Goal: Task Accomplishment & Management: Use online tool/utility

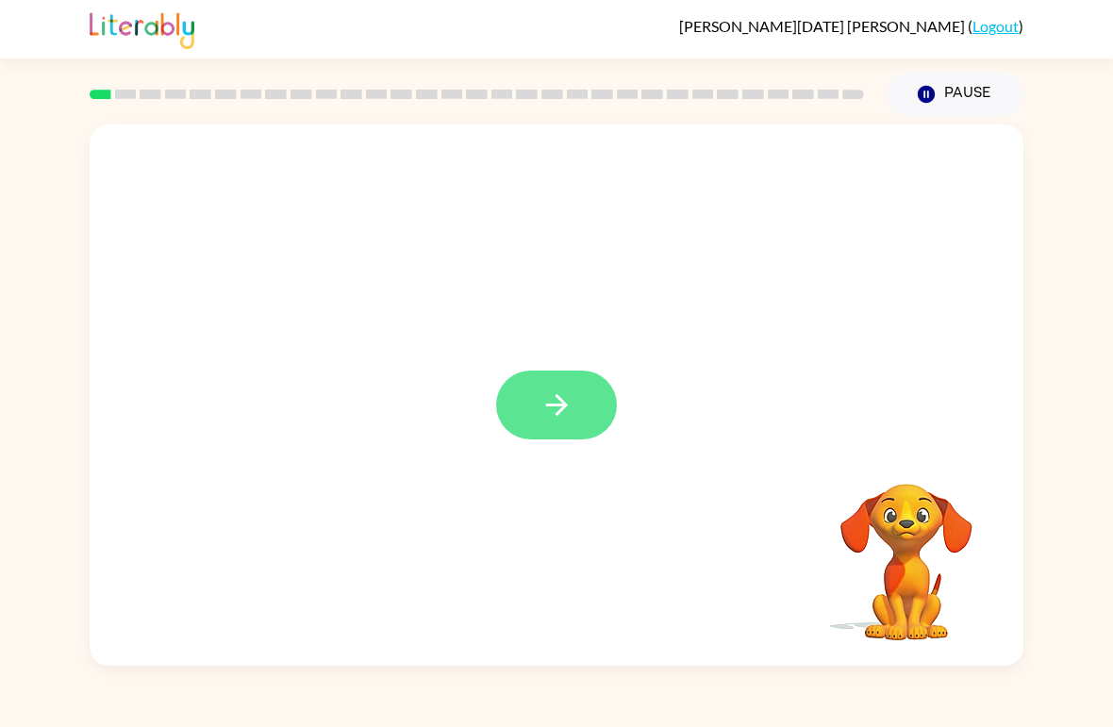
click at [582, 382] on button "button" at bounding box center [556, 405] width 121 height 69
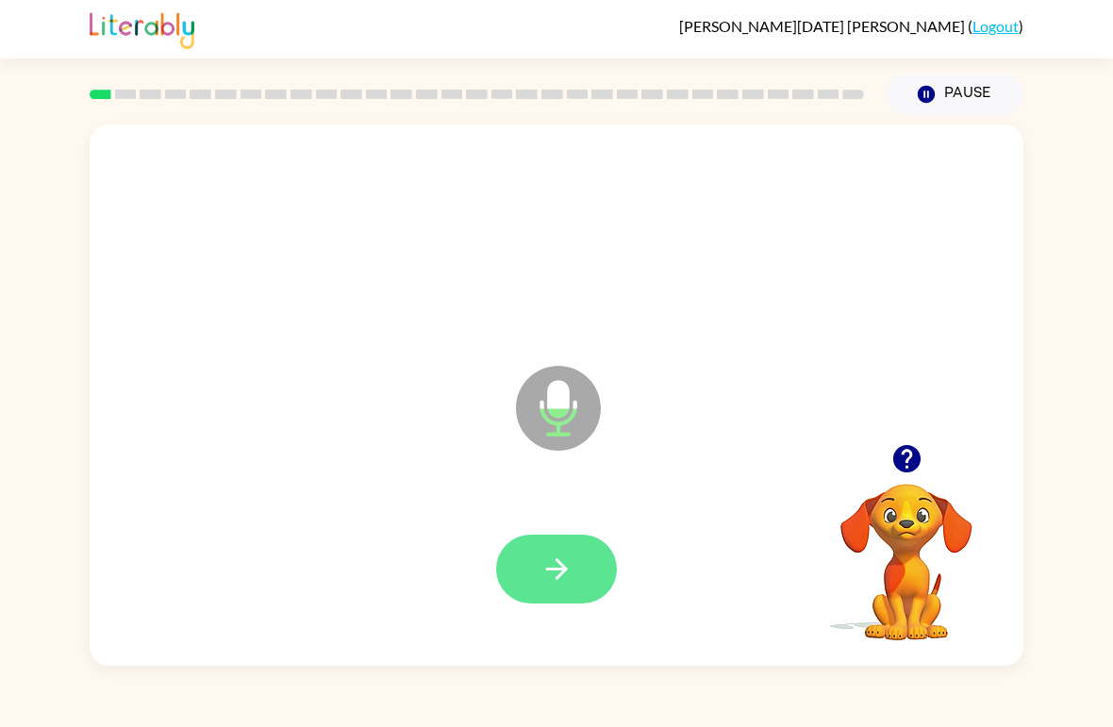
click at [570, 570] on icon "button" at bounding box center [557, 569] width 33 height 33
click at [566, 566] on icon "button" at bounding box center [557, 569] width 33 height 33
click at [548, 577] on icon "button" at bounding box center [557, 569] width 33 height 33
click at [575, 579] on button "button" at bounding box center [556, 569] width 121 height 69
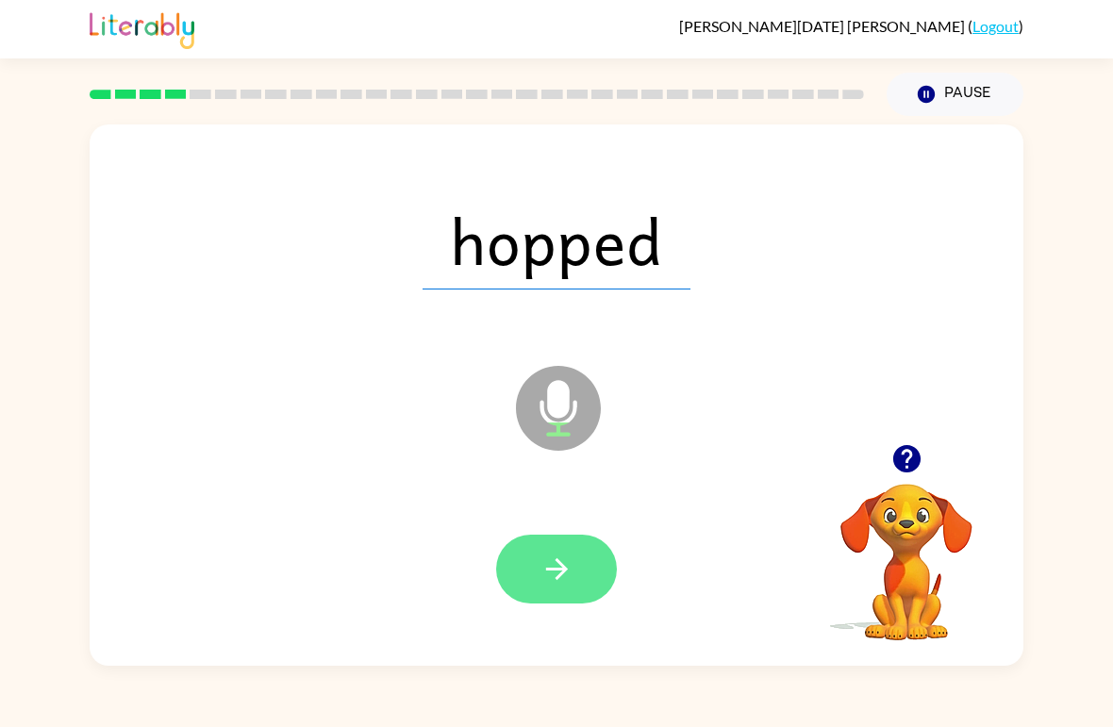
click at [565, 571] on icon "button" at bounding box center [556, 569] width 22 height 22
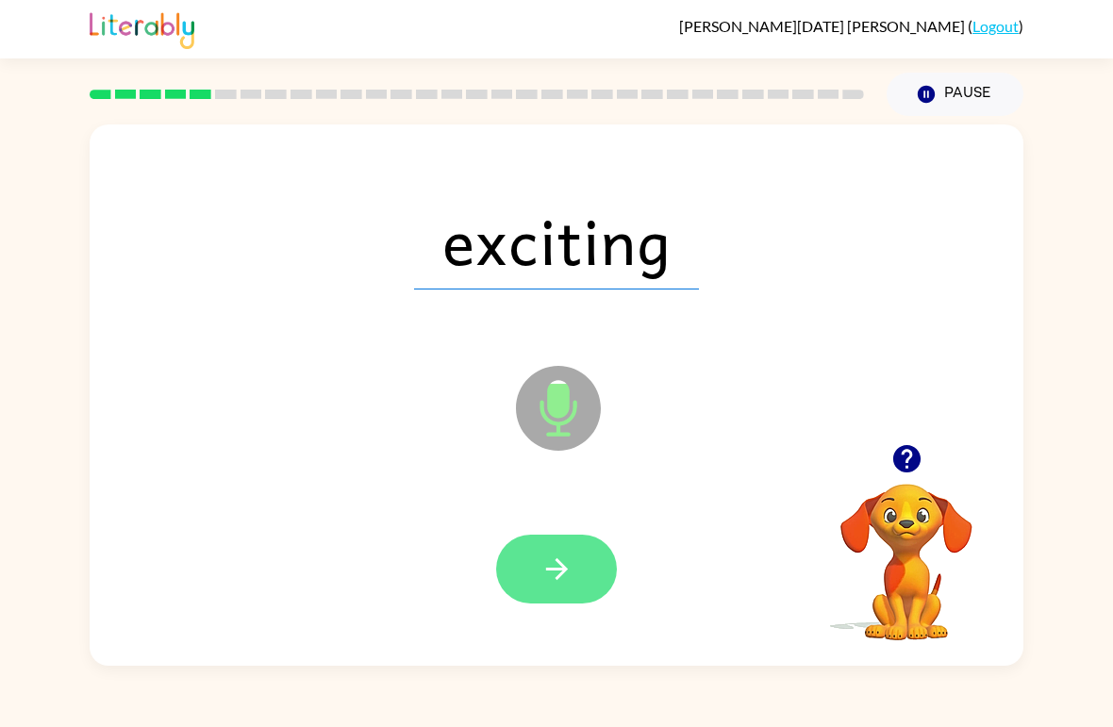
click at [567, 565] on icon "button" at bounding box center [557, 569] width 33 height 33
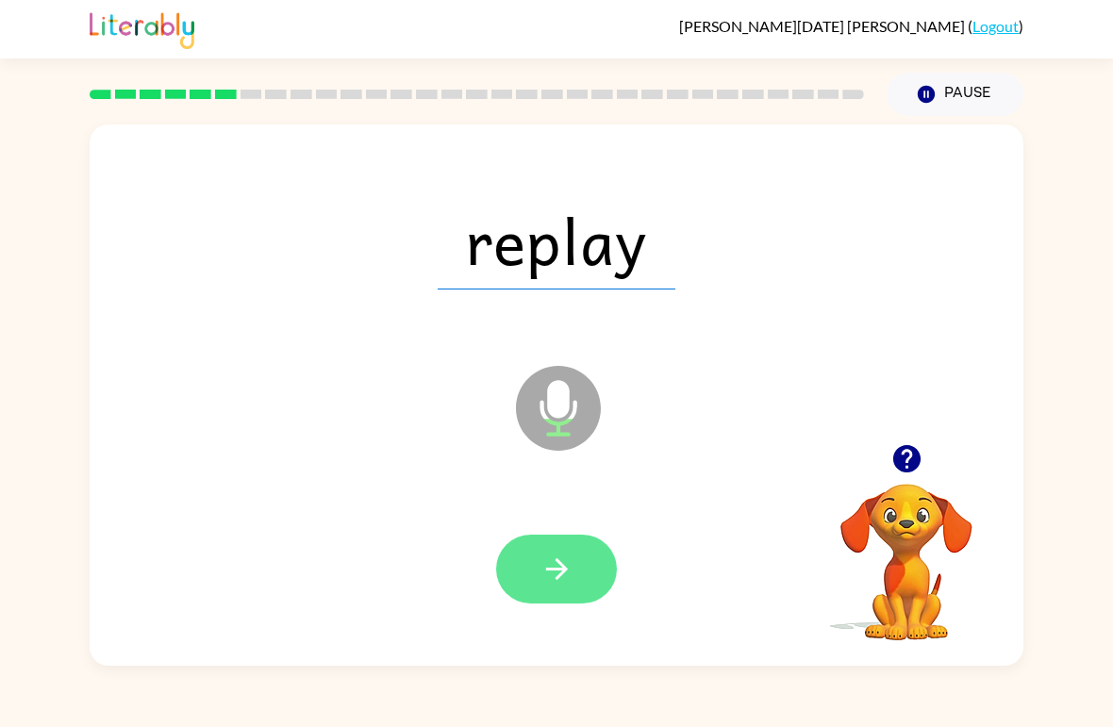
click at [555, 563] on icon "button" at bounding box center [557, 569] width 33 height 33
click at [560, 561] on icon "button" at bounding box center [557, 569] width 33 height 33
click at [574, 583] on button "button" at bounding box center [556, 569] width 121 height 69
click at [557, 549] on button "button" at bounding box center [556, 569] width 121 height 69
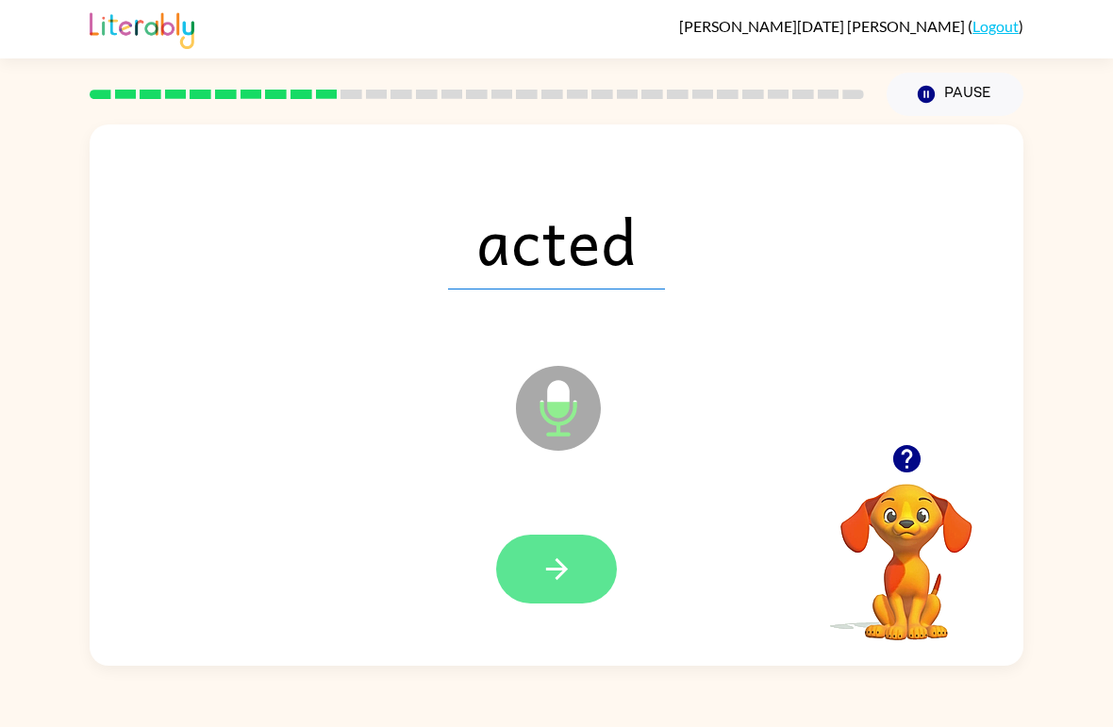
click at [583, 577] on button "button" at bounding box center [556, 569] width 121 height 69
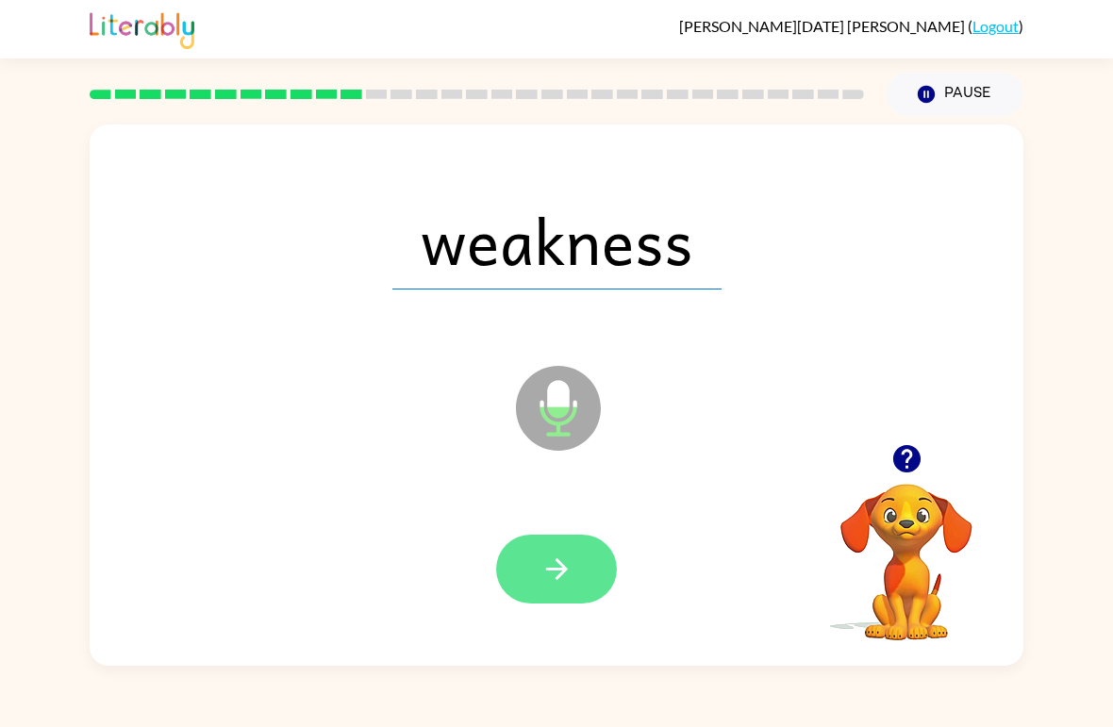
click at [562, 568] on icon "button" at bounding box center [556, 569] width 22 height 22
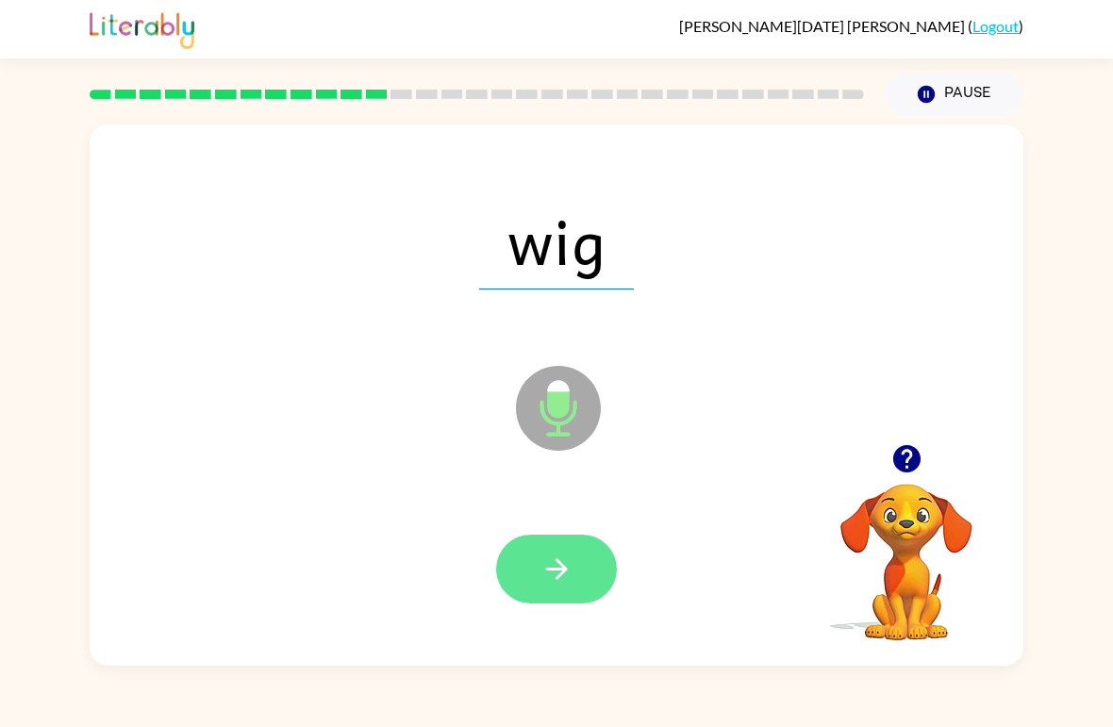
click at [561, 544] on button "button" at bounding box center [556, 569] width 121 height 69
click at [570, 571] on icon "button" at bounding box center [557, 569] width 33 height 33
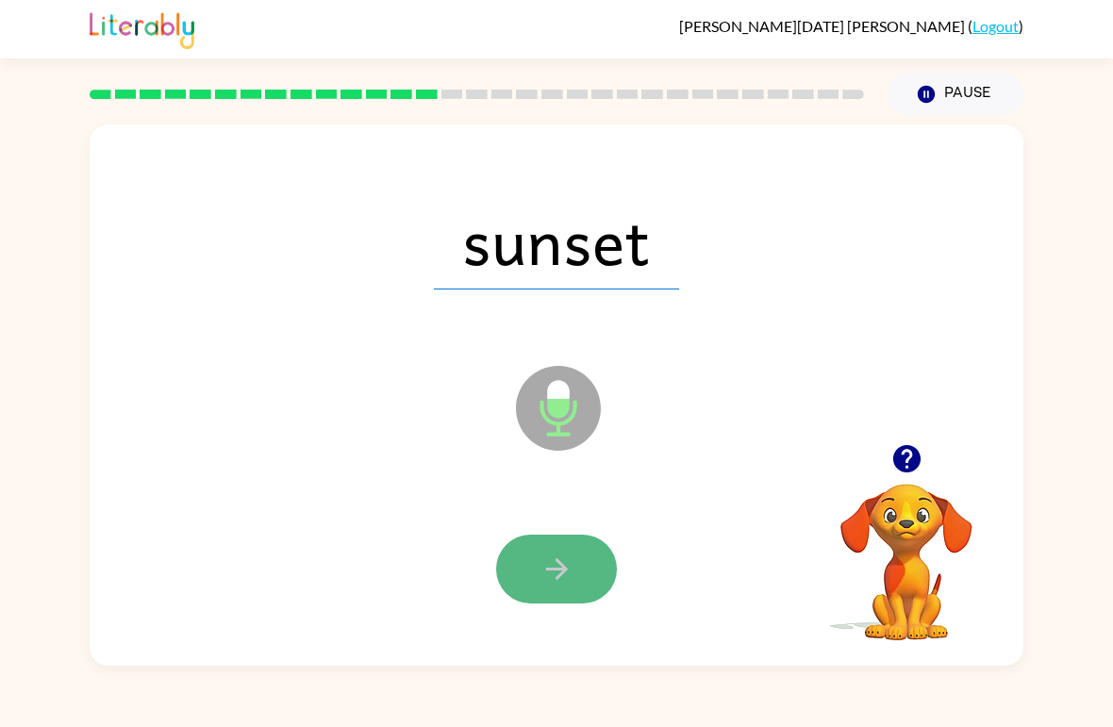
click at [566, 560] on icon "button" at bounding box center [557, 569] width 33 height 33
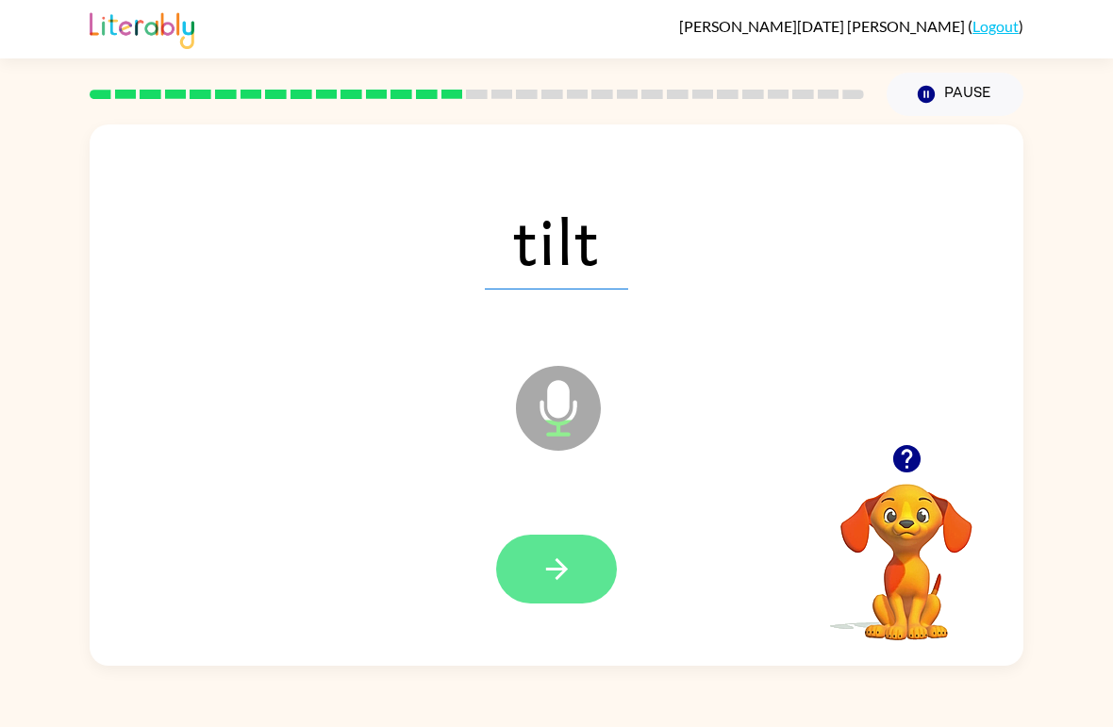
click at [557, 577] on icon "button" at bounding box center [557, 569] width 33 height 33
click at [589, 554] on button "button" at bounding box center [556, 569] width 121 height 69
click at [570, 582] on icon "button" at bounding box center [557, 569] width 33 height 33
click at [576, 566] on button "button" at bounding box center [556, 569] width 121 height 69
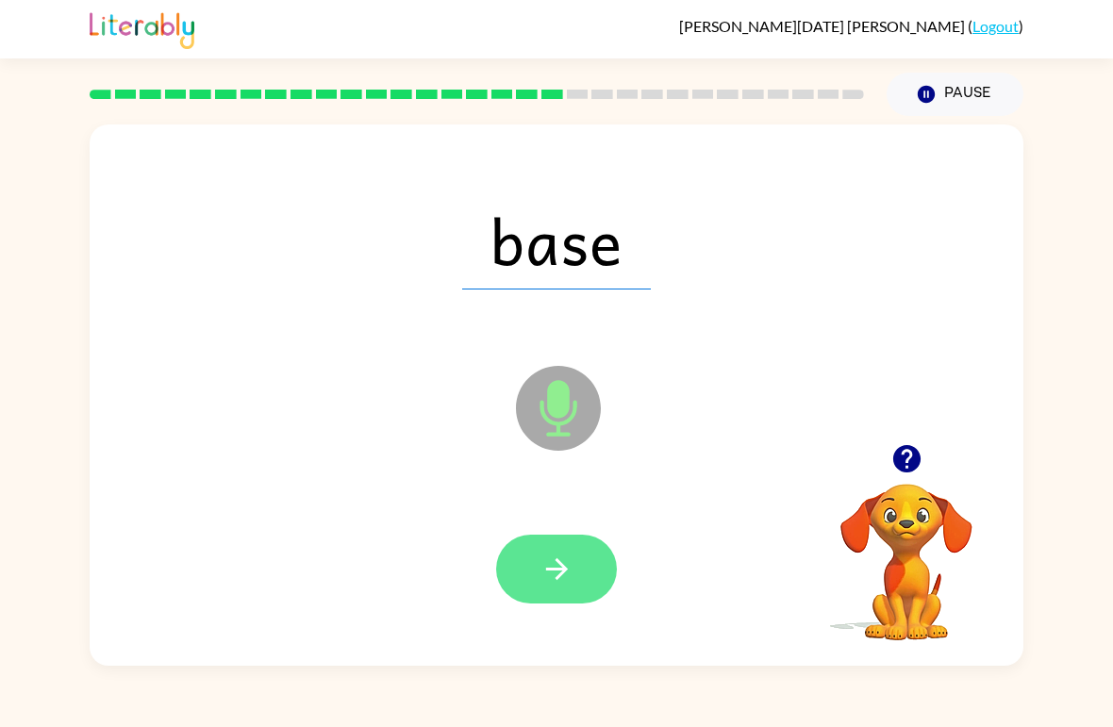
click at [562, 585] on icon "button" at bounding box center [557, 569] width 33 height 33
click at [562, 570] on icon "button" at bounding box center [556, 569] width 22 height 22
click at [541, 598] on button "button" at bounding box center [556, 569] width 121 height 69
click at [570, 586] on icon "button" at bounding box center [557, 569] width 33 height 33
click at [574, 584] on button "button" at bounding box center [556, 569] width 121 height 69
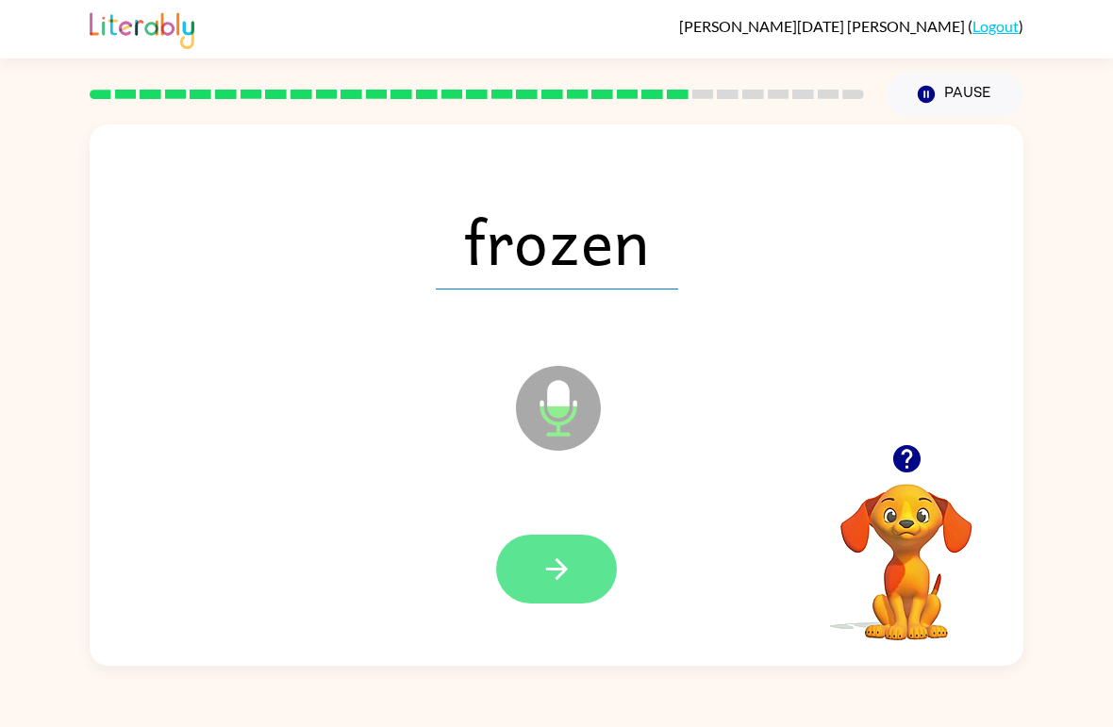
click at [564, 598] on button "button" at bounding box center [556, 569] width 121 height 69
click at [541, 586] on icon "button" at bounding box center [557, 569] width 33 height 33
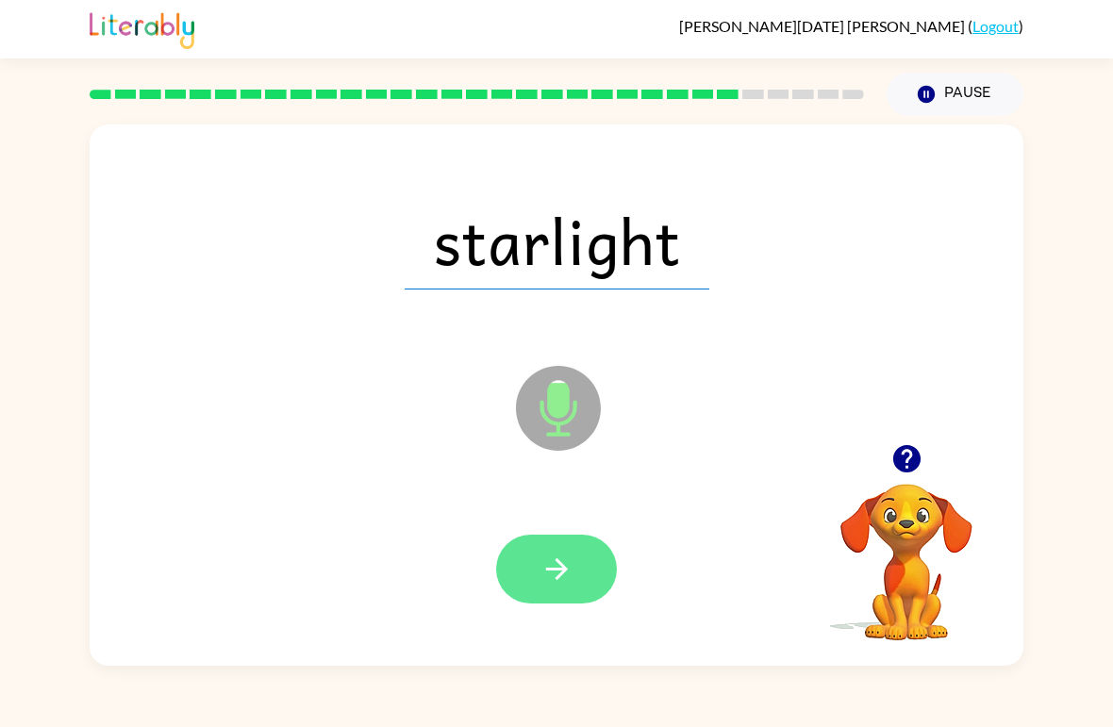
click at [563, 592] on button "button" at bounding box center [556, 569] width 121 height 69
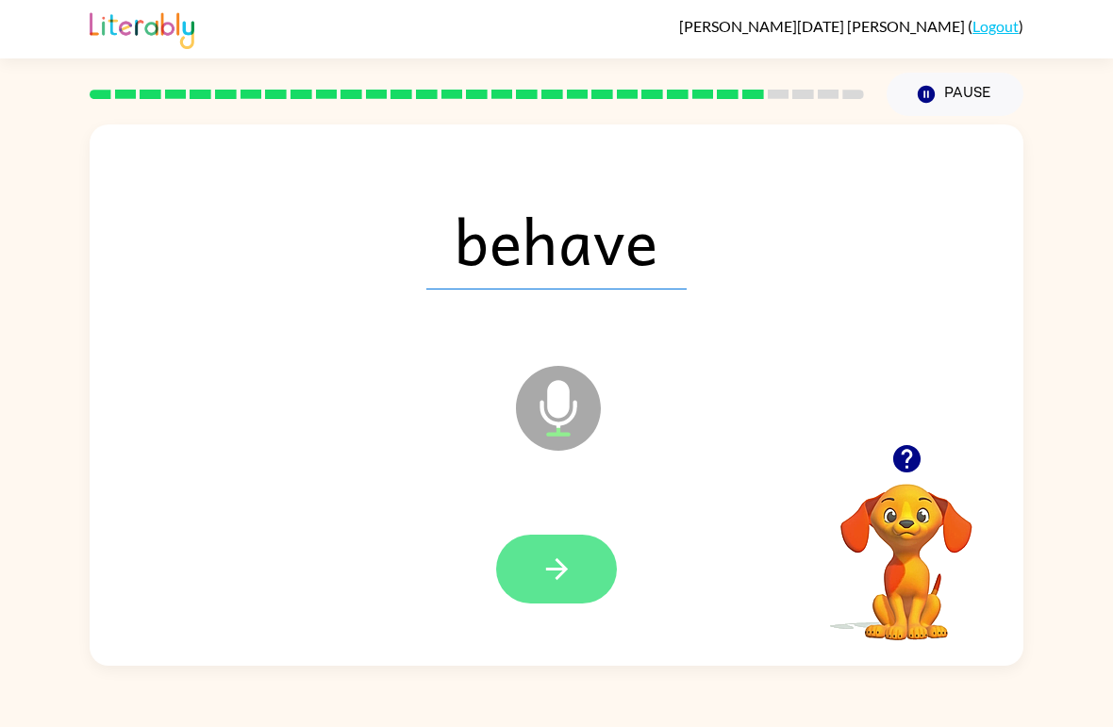
click at [554, 566] on icon "button" at bounding box center [557, 569] width 33 height 33
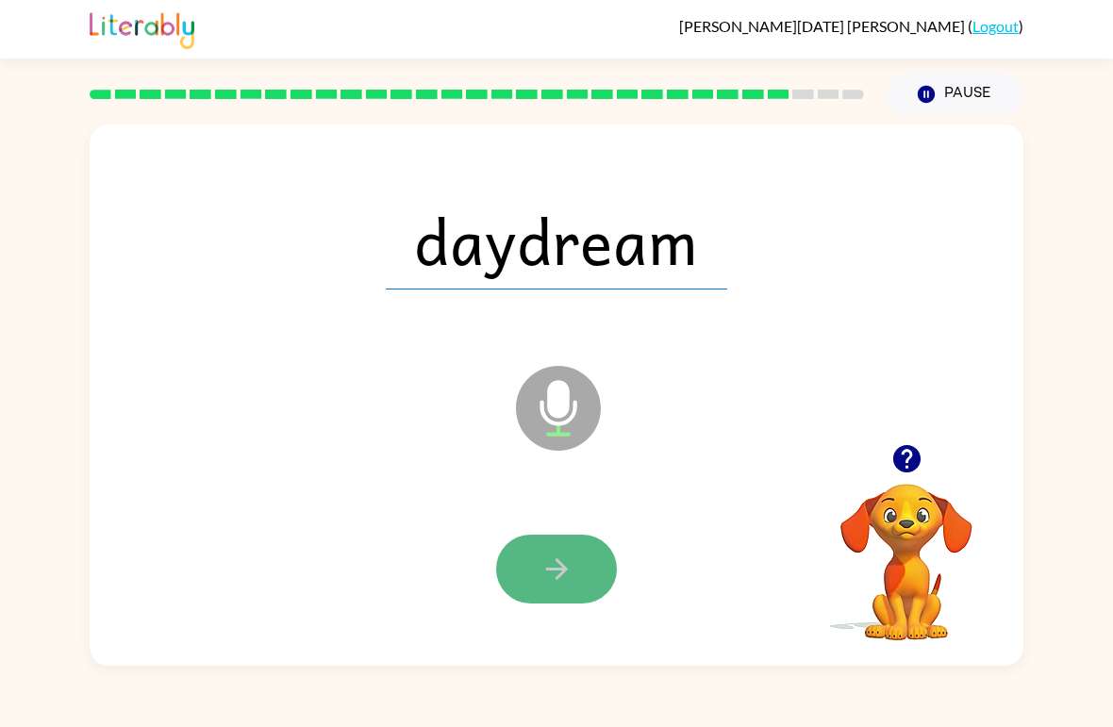
click at [543, 590] on button "button" at bounding box center [556, 569] width 121 height 69
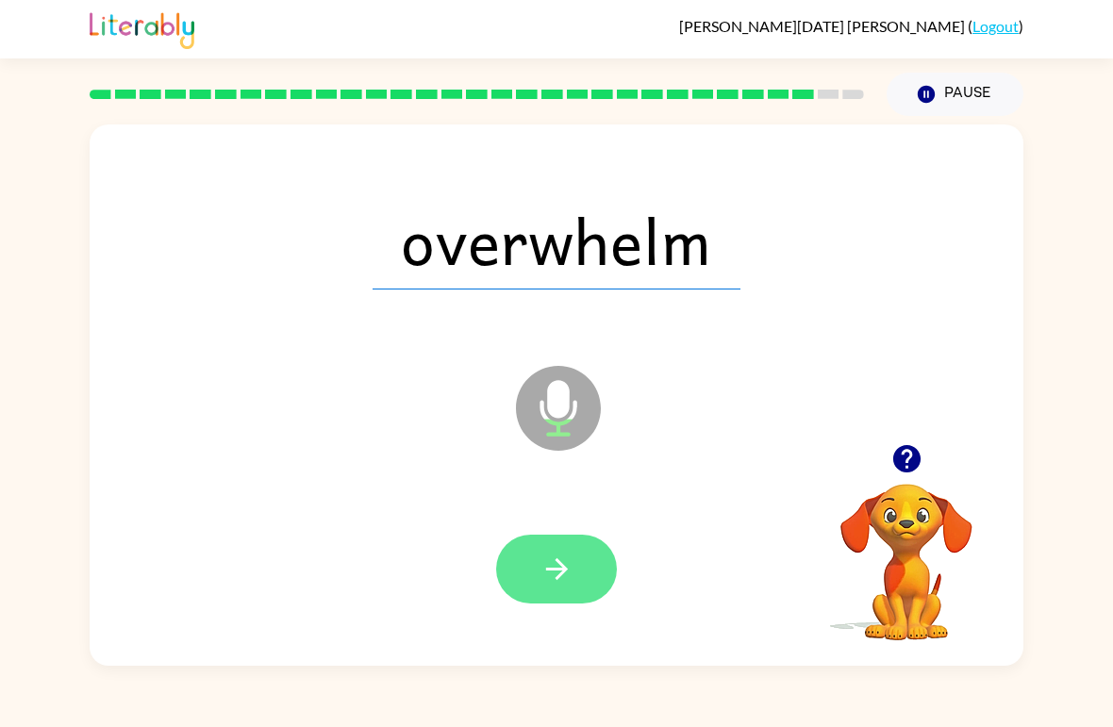
click at [570, 563] on icon "button" at bounding box center [557, 569] width 33 height 33
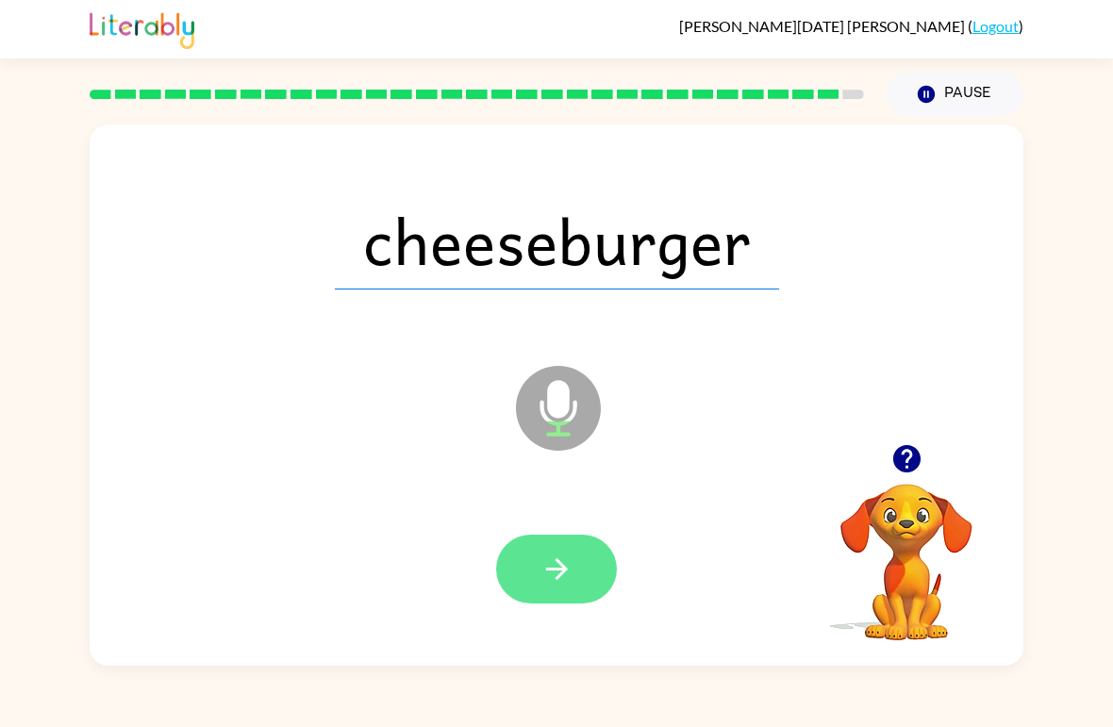
click at [583, 570] on button "button" at bounding box center [556, 569] width 121 height 69
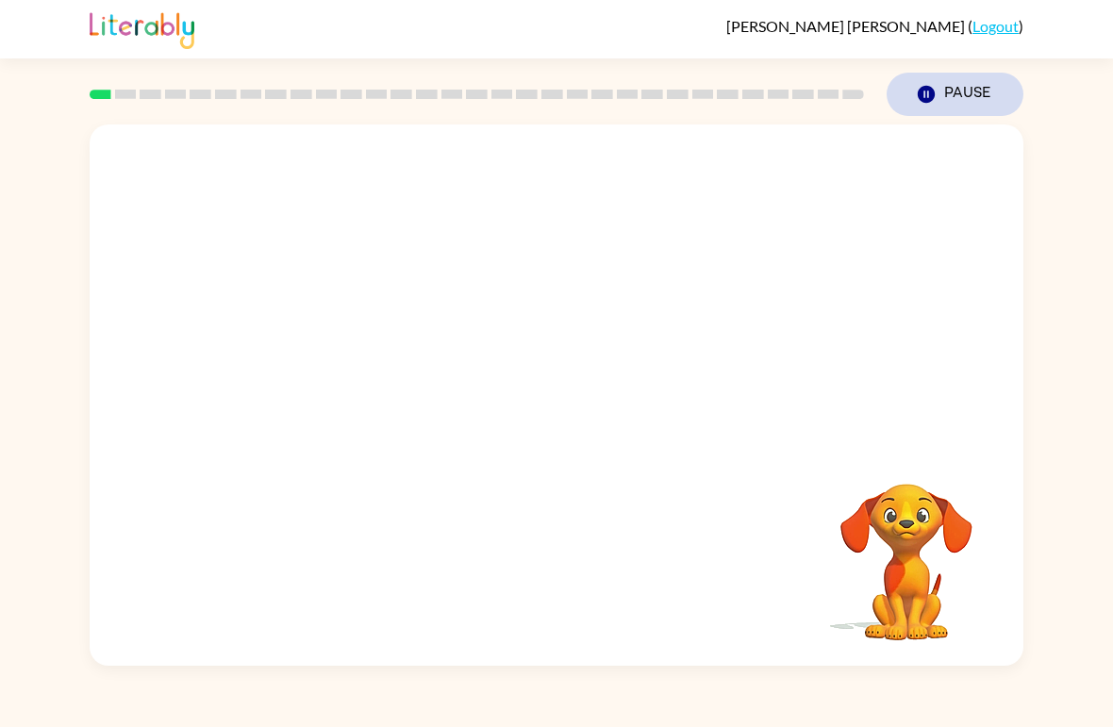
click at [974, 93] on button "Pause Pause" at bounding box center [955, 94] width 137 height 43
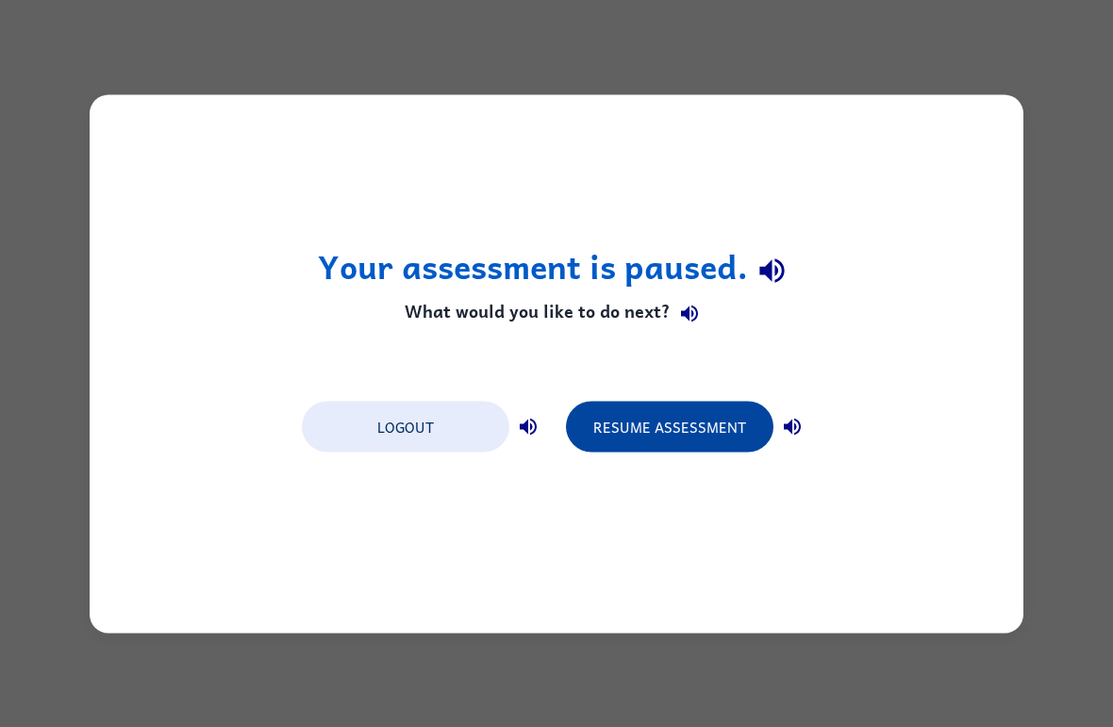
click at [714, 448] on button "Resume Assessment" at bounding box center [670, 426] width 208 height 51
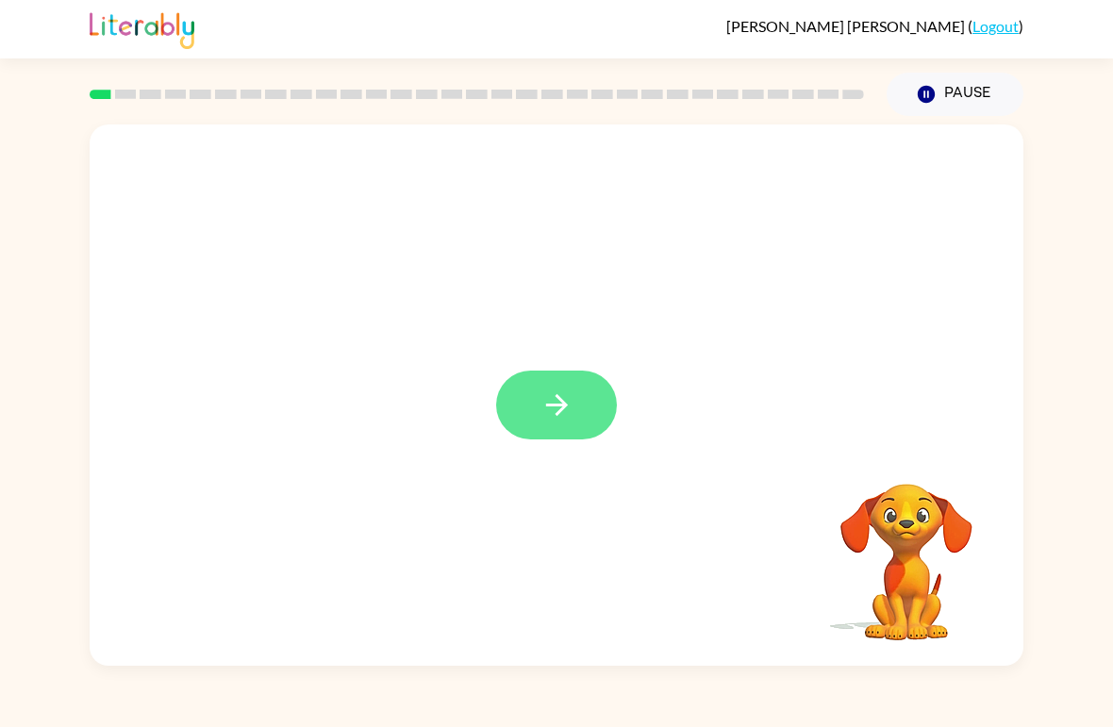
click at [558, 401] on icon "button" at bounding box center [557, 405] width 33 height 33
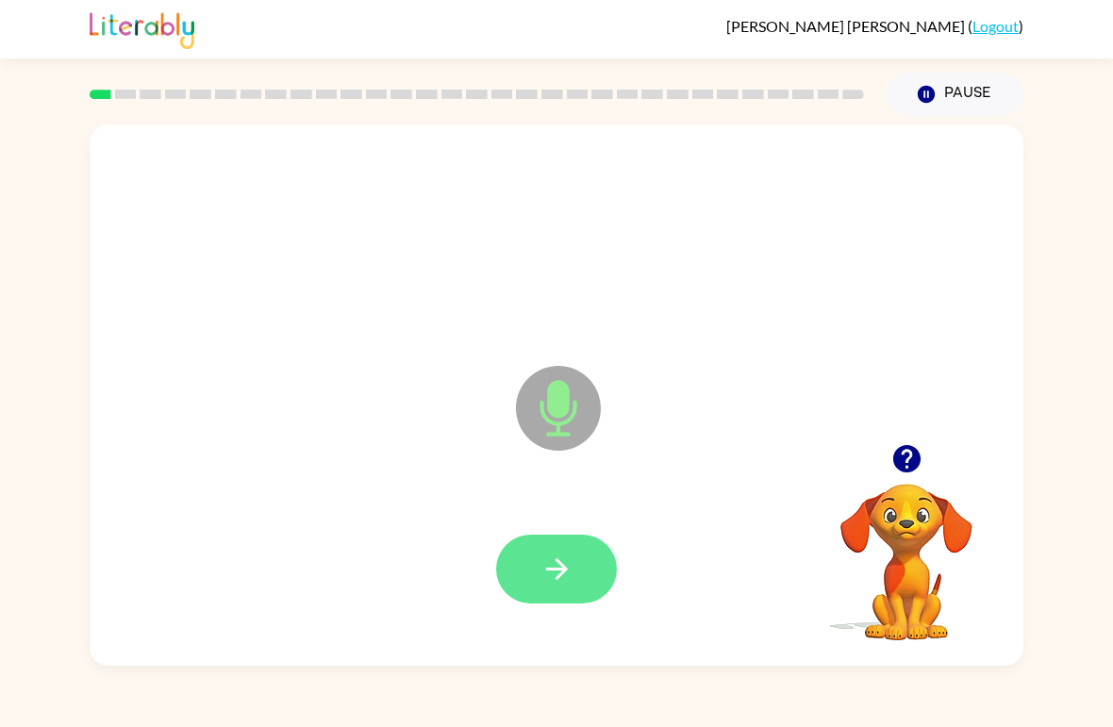
click at [565, 561] on icon "button" at bounding box center [557, 569] width 33 height 33
click at [567, 577] on icon "button" at bounding box center [557, 569] width 33 height 33
click at [571, 579] on icon "button" at bounding box center [557, 569] width 33 height 33
click at [529, 538] on button "button" at bounding box center [556, 569] width 121 height 69
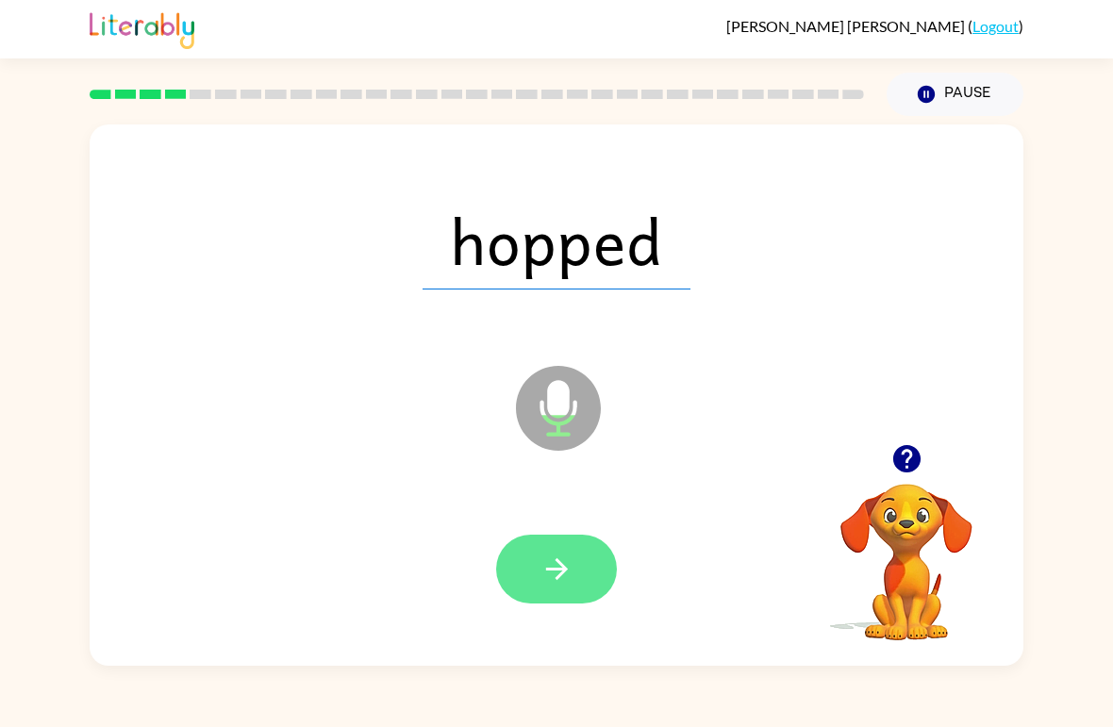
click at [531, 549] on button "button" at bounding box center [556, 569] width 121 height 69
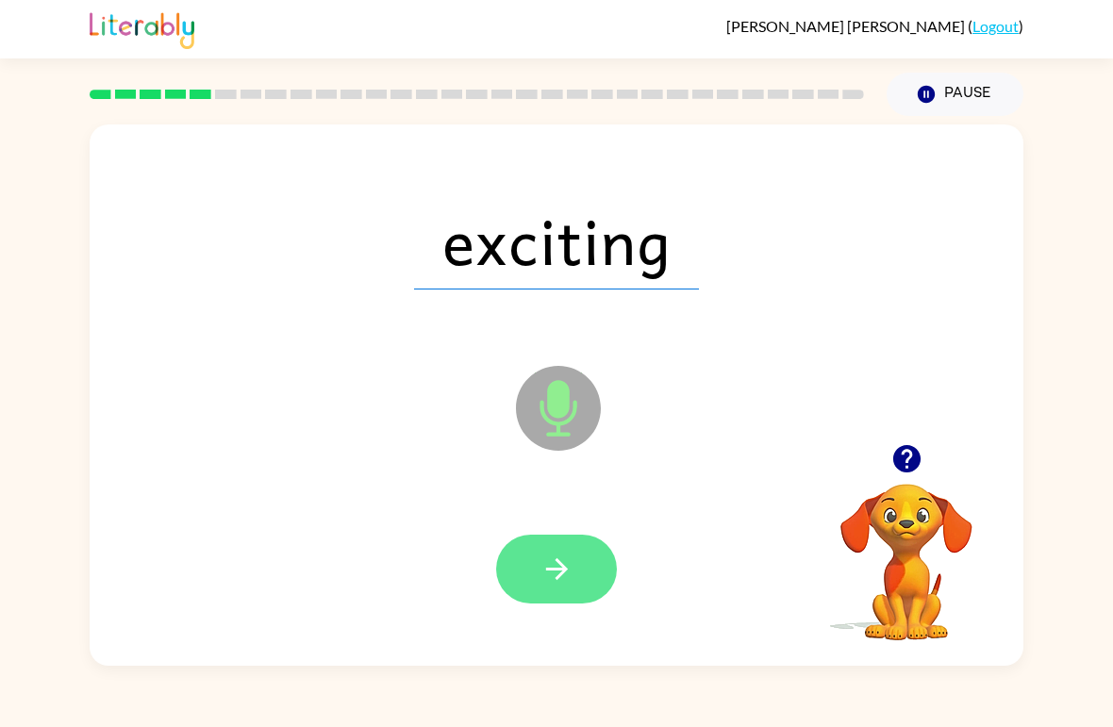
click at [550, 582] on icon "button" at bounding box center [557, 569] width 33 height 33
click at [541, 552] on button "button" at bounding box center [556, 569] width 121 height 69
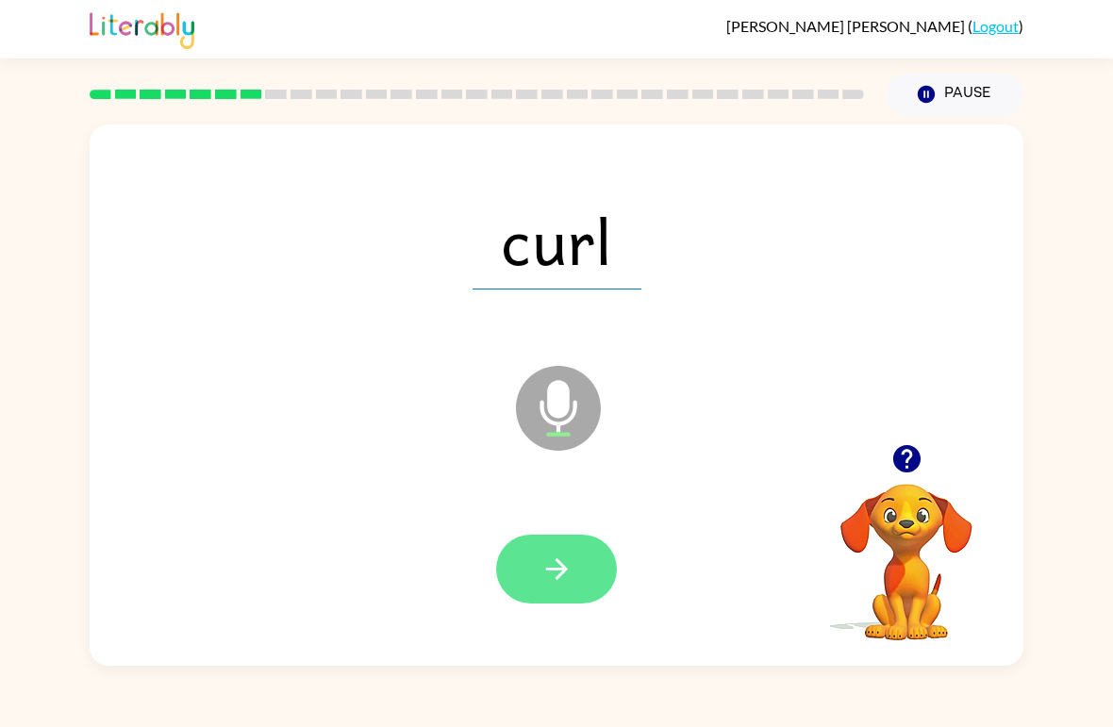
click at [556, 574] on icon "button" at bounding box center [557, 569] width 33 height 33
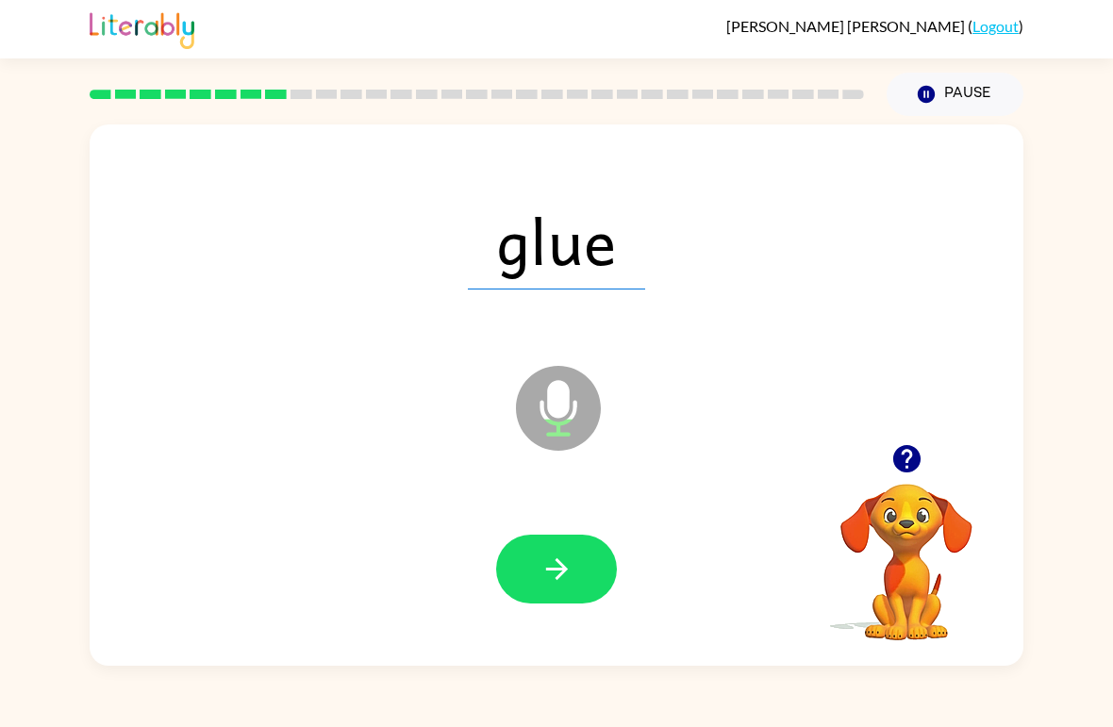
click at [499, 619] on div at bounding box center [556, 570] width 896 height 156
click at [519, 579] on button "button" at bounding box center [556, 569] width 121 height 69
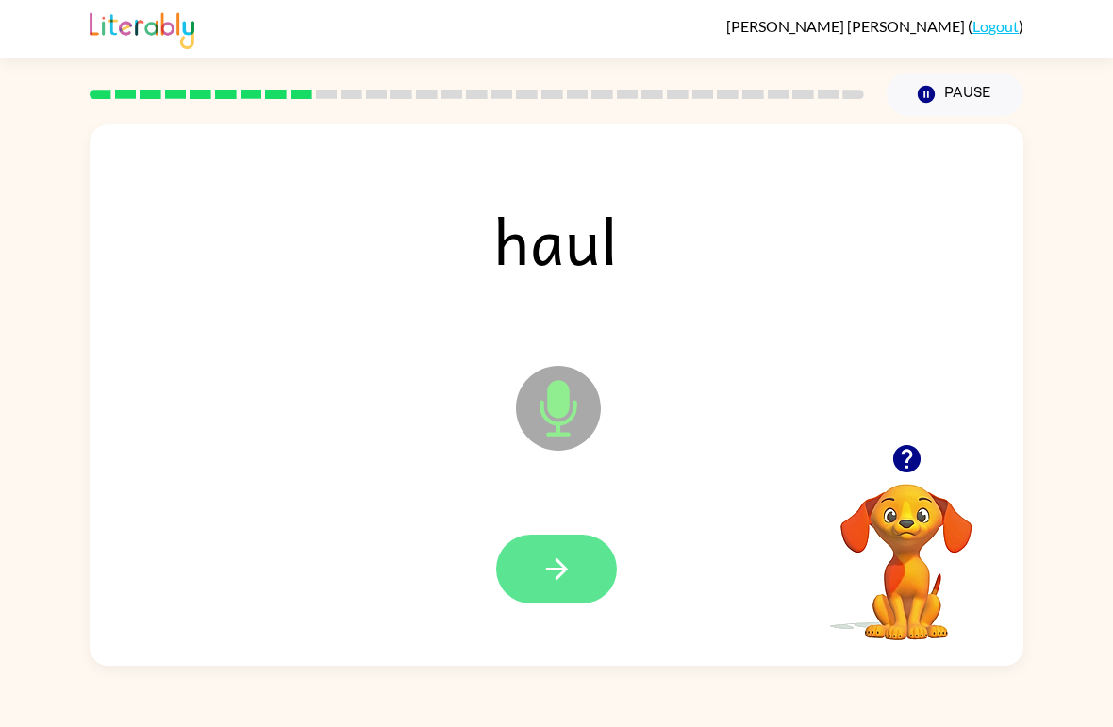
click at [553, 574] on icon "button" at bounding box center [557, 569] width 33 height 33
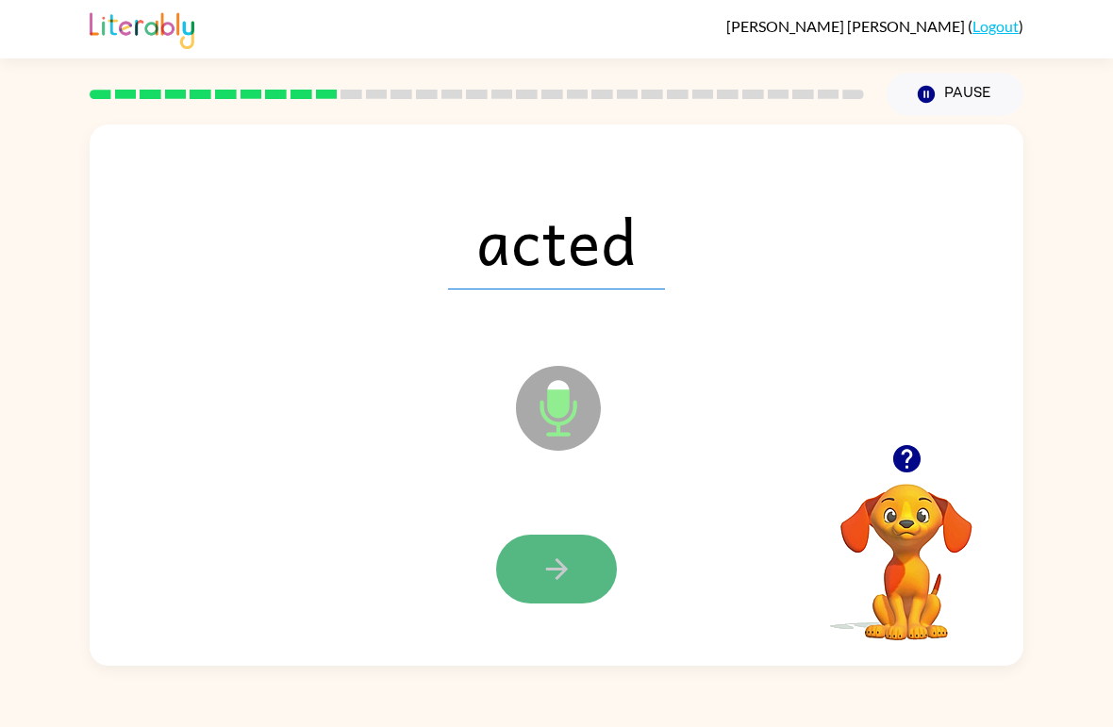
click at [524, 578] on button "button" at bounding box center [556, 569] width 121 height 69
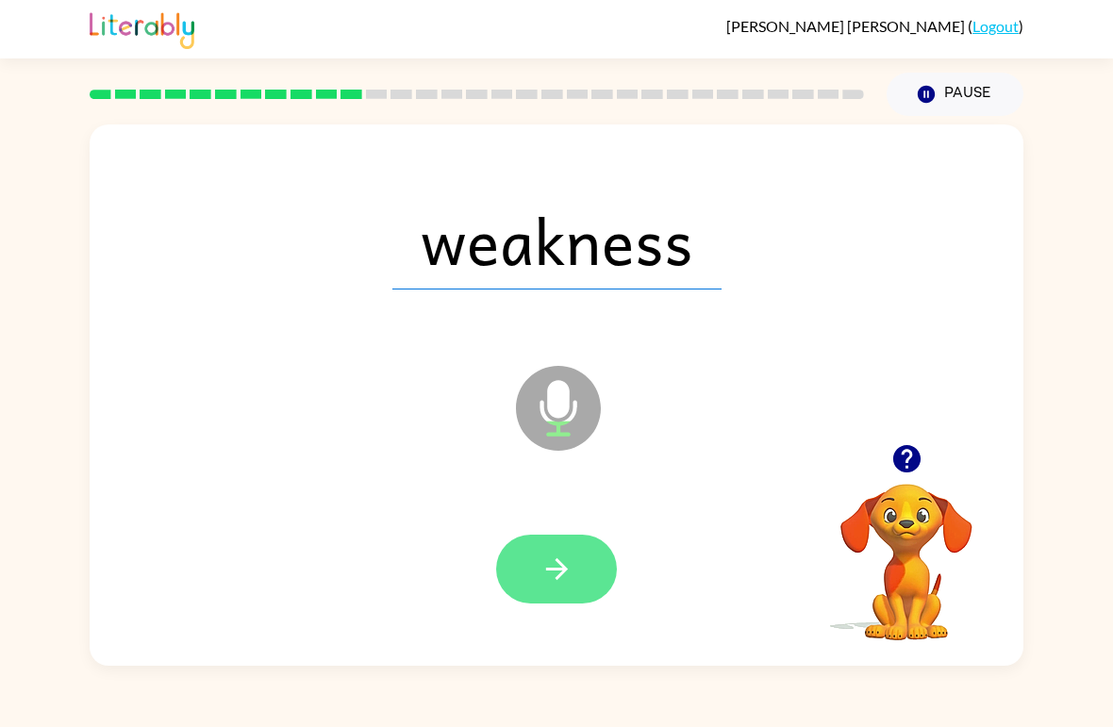
click at [534, 586] on button "button" at bounding box center [556, 569] width 121 height 69
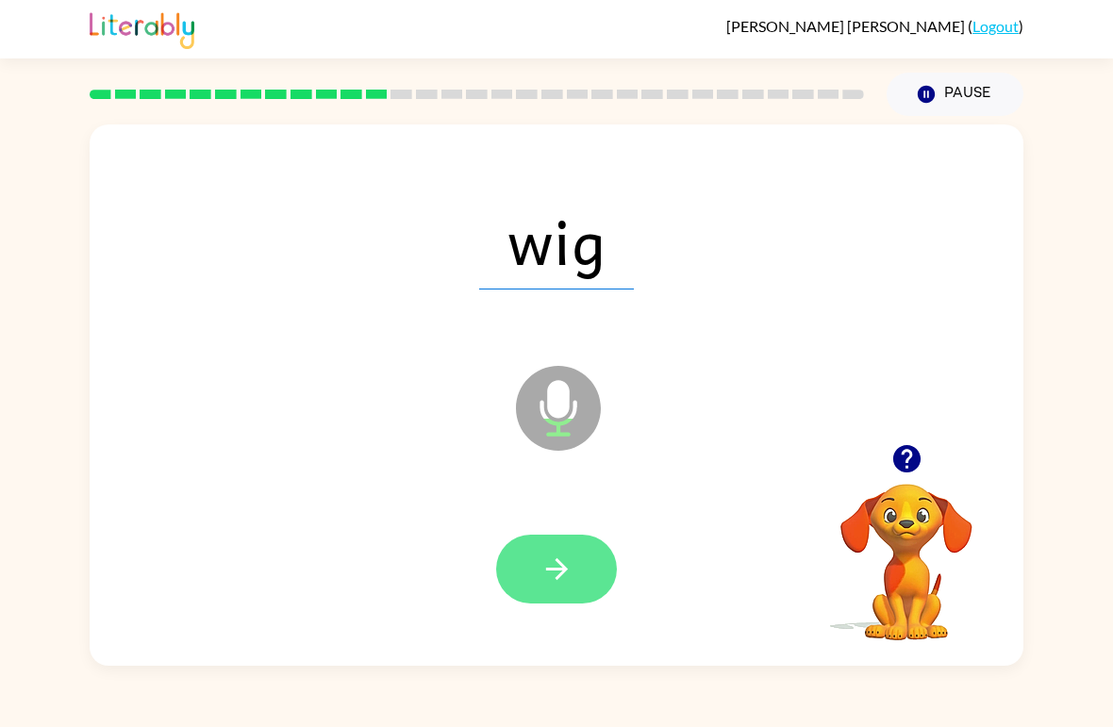
click at [539, 568] on button "button" at bounding box center [556, 569] width 121 height 69
click at [548, 563] on icon "button" at bounding box center [557, 569] width 33 height 33
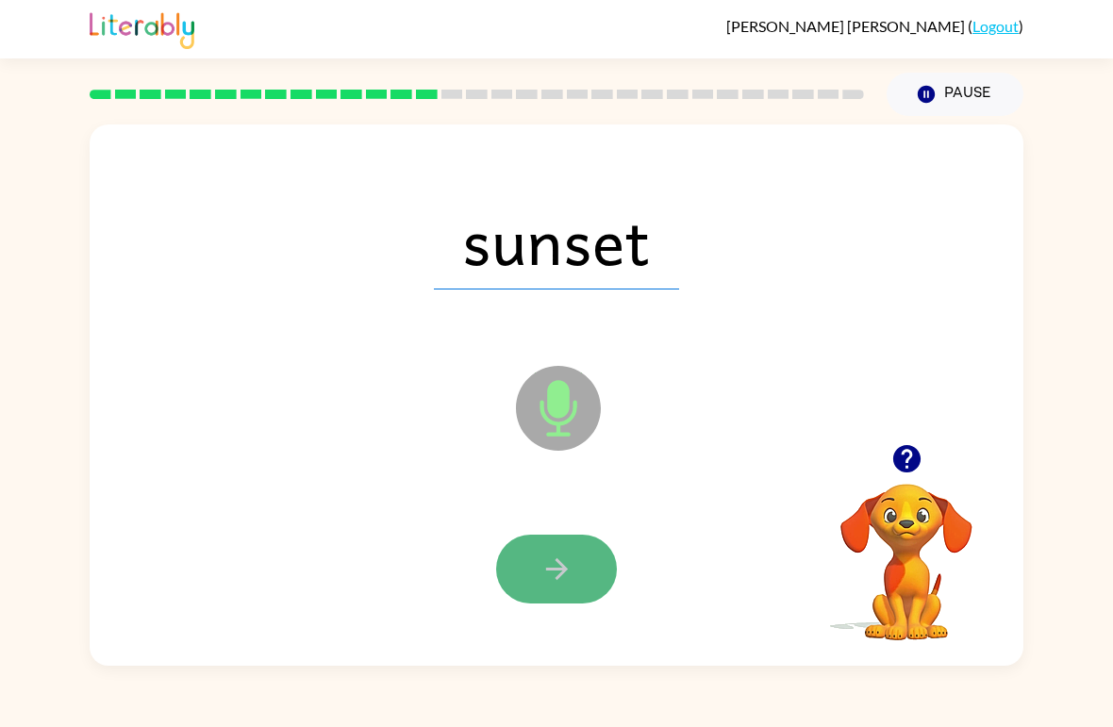
click at [548, 567] on icon "button" at bounding box center [557, 569] width 33 height 33
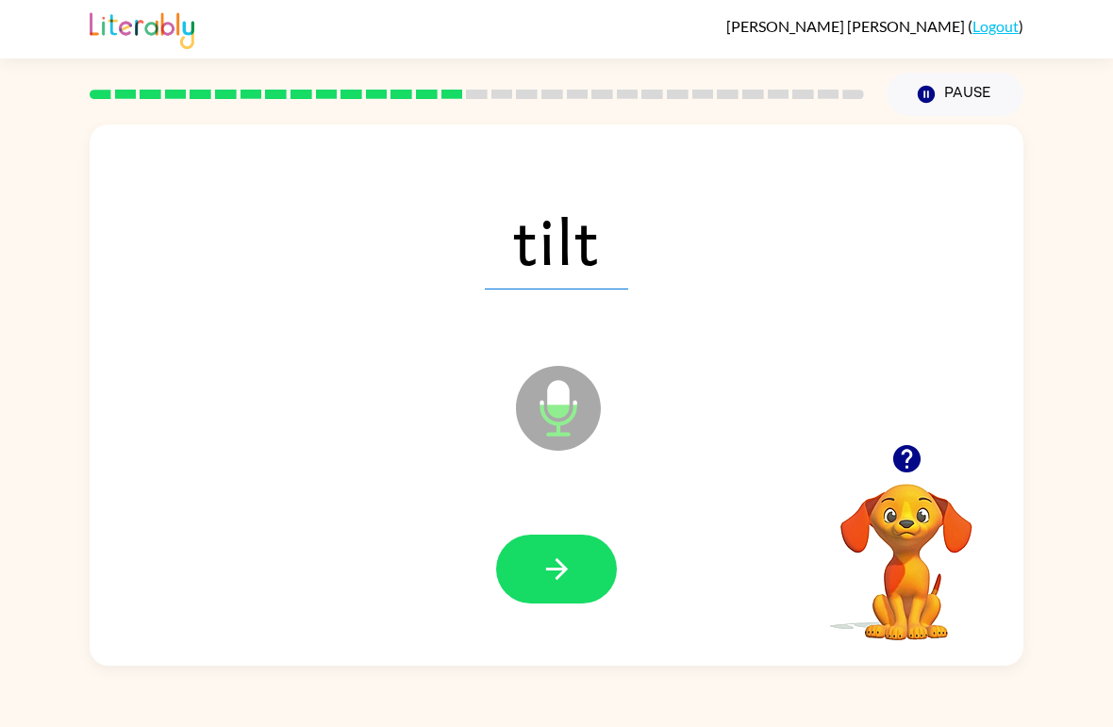
click at [522, 520] on div at bounding box center [556, 570] width 896 height 156
click at [522, 553] on button "button" at bounding box center [556, 569] width 121 height 69
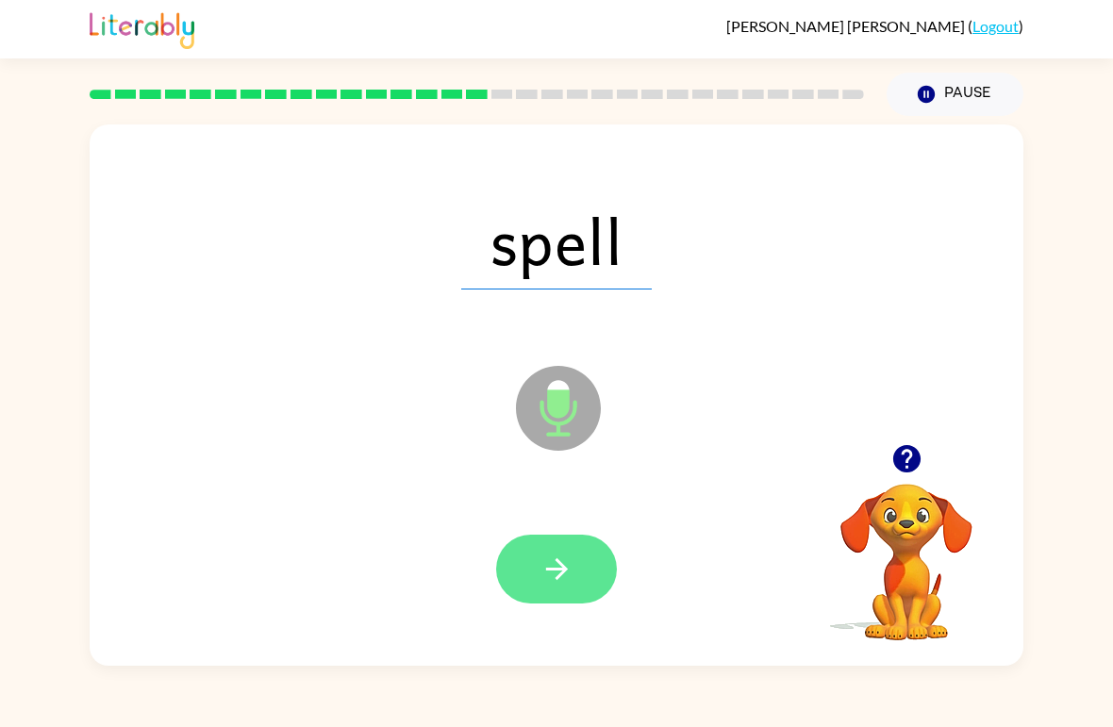
click at [563, 591] on button "button" at bounding box center [556, 569] width 121 height 69
click at [548, 558] on icon "button" at bounding box center [557, 569] width 33 height 33
click at [541, 561] on icon "button" at bounding box center [557, 569] width 33 height 33
click at [539, 561] on button "button" at bounding box center [556, 569] width 121 height 69
click at [515, 552] on button "button" at bounding box center [556, 569] width 121 height 69
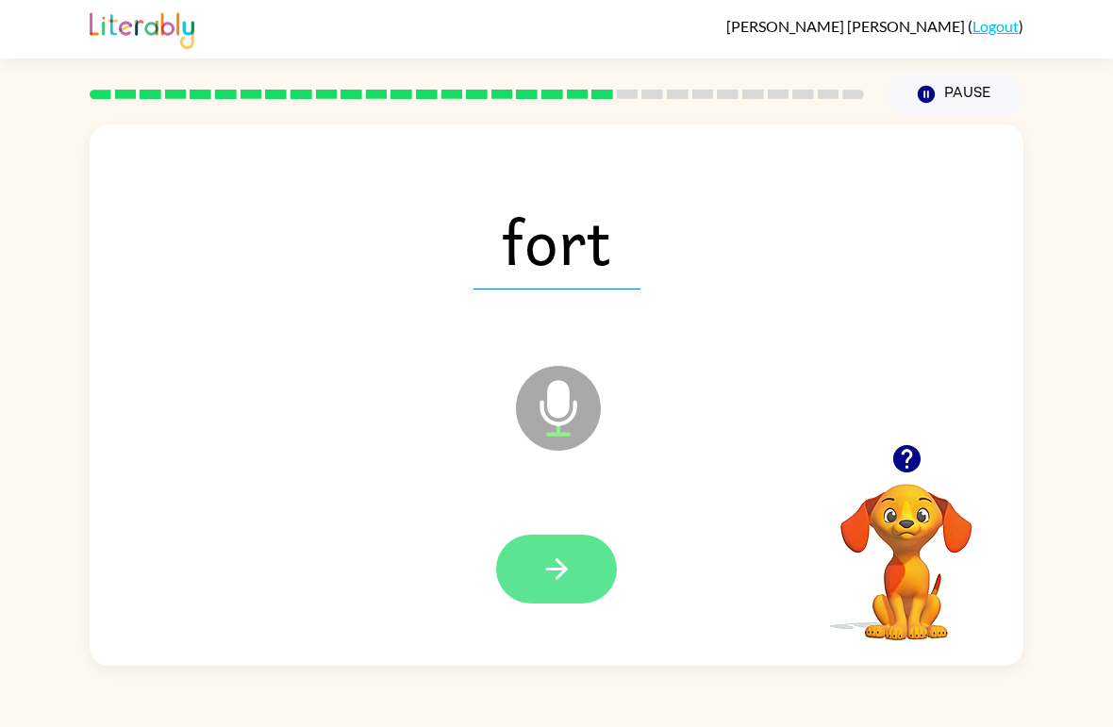
click at [542, 568] on icon "button" at bounding box center [557, 569] width 33 height 33
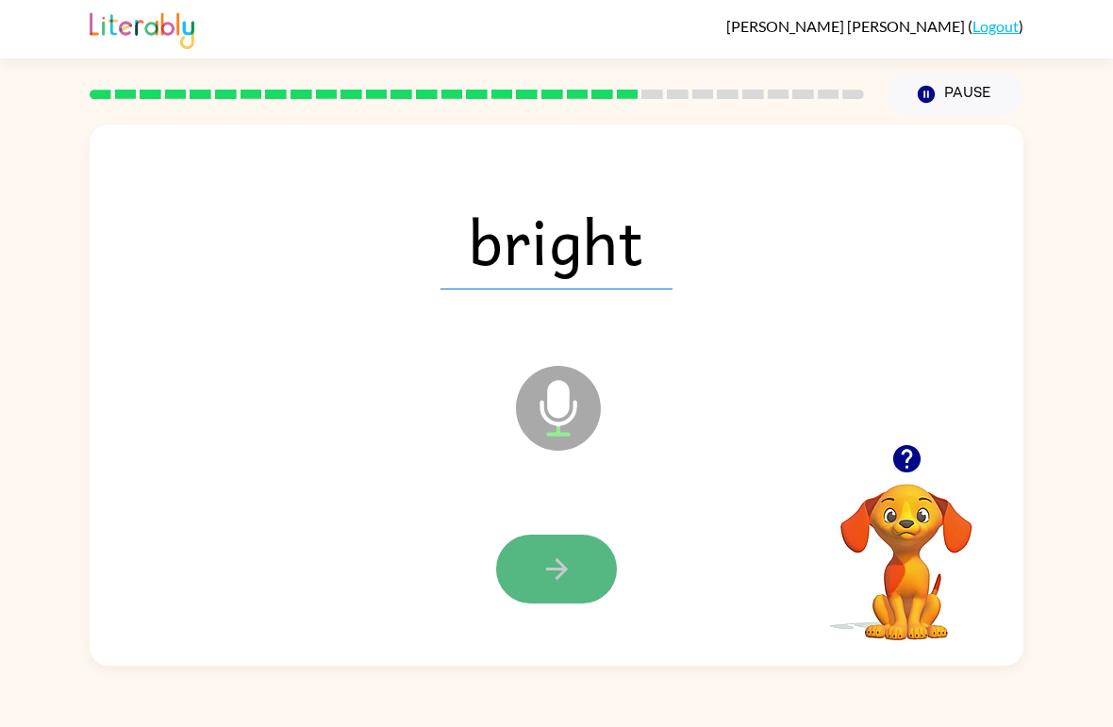
click at [531, 582] on button "button" at bounding box center [556, 569] width 121 height 69
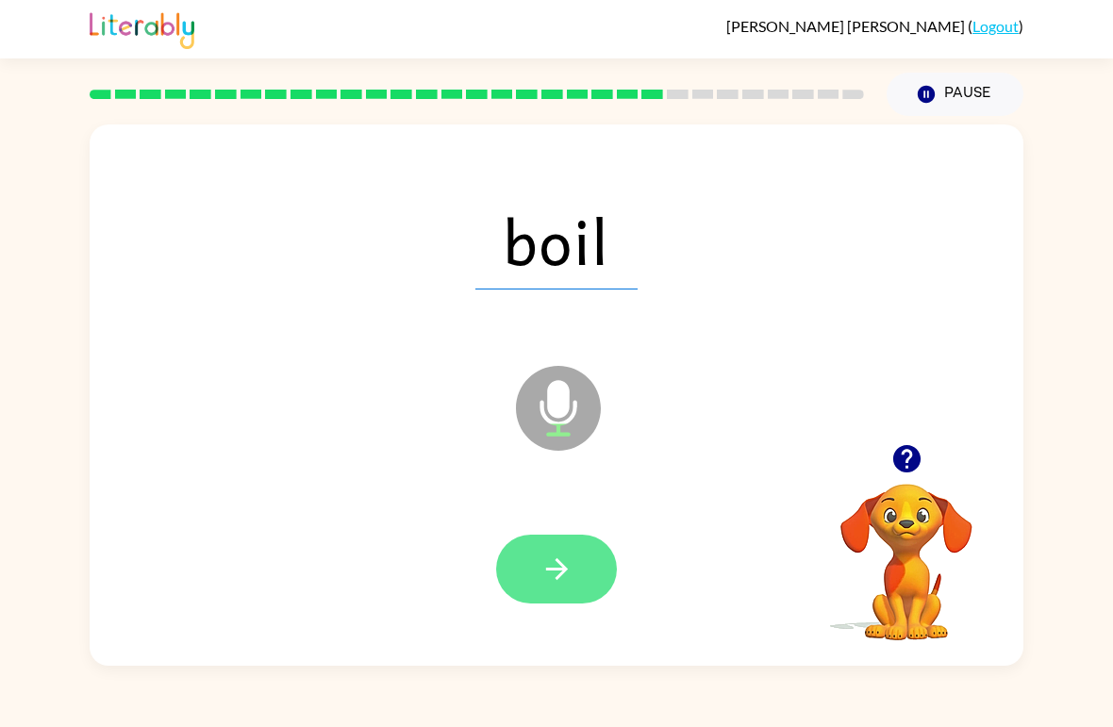
click at [534, 568] on button "button" at bounding box center [556, 569] width 121 height 69
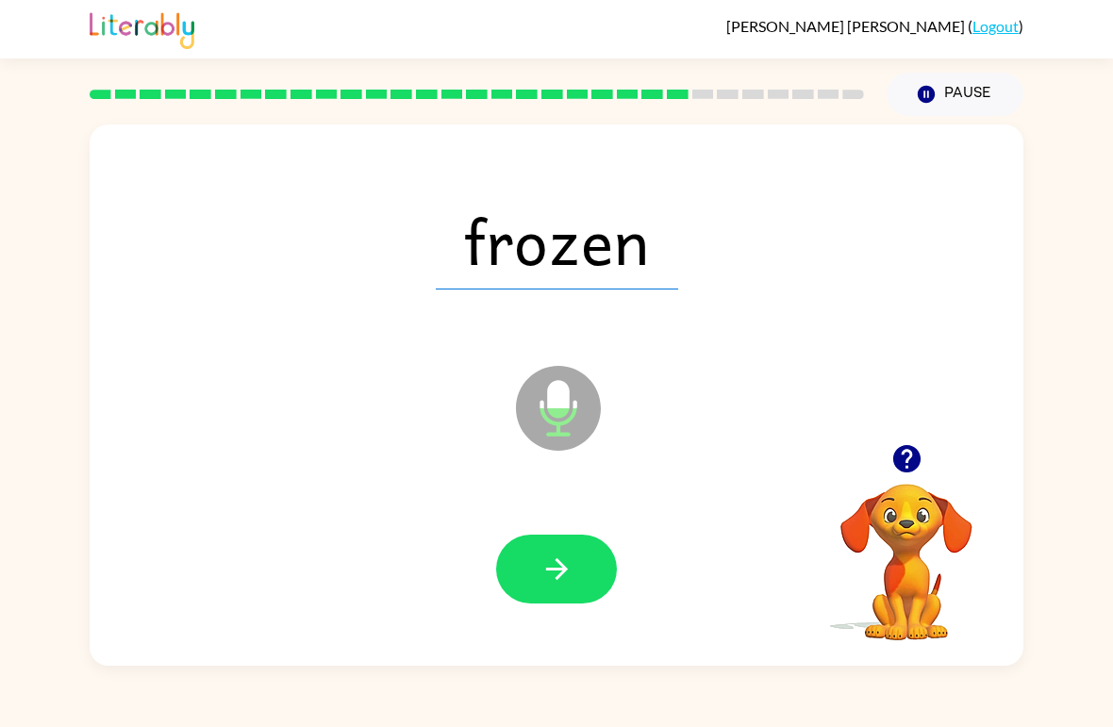
click at [524, 532] on div at bounding box center [556, 570] width 896 height 156
click at [531, 570] on button "button" at bounding box center [556, 569] width 121 height 69
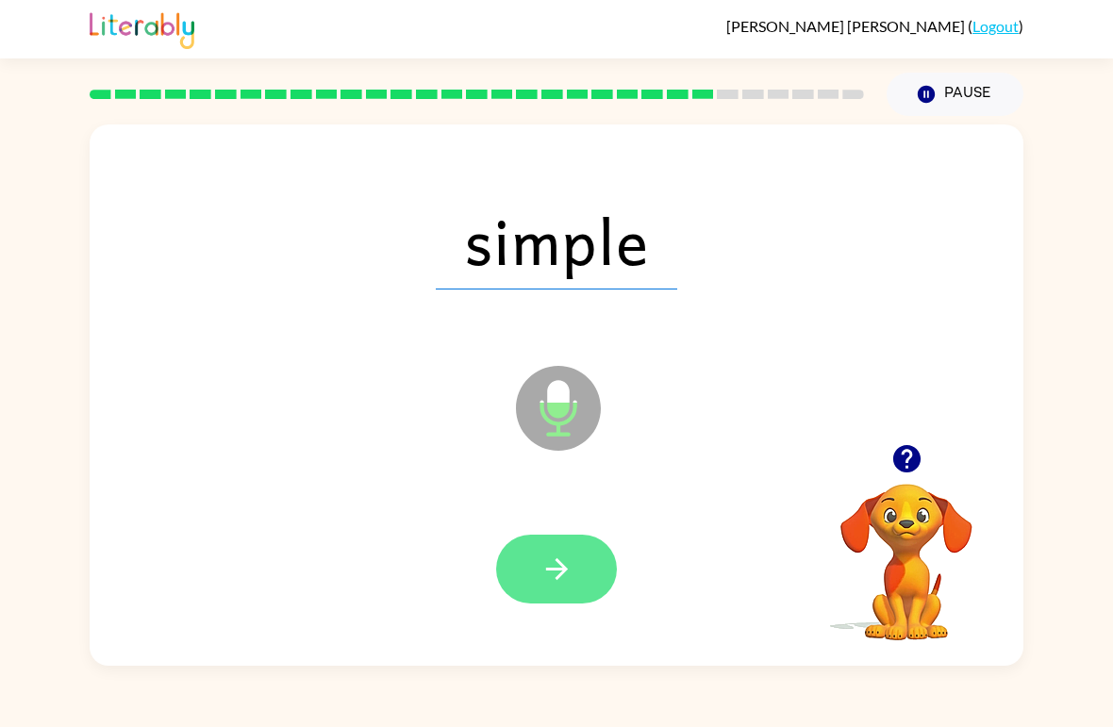
click at [533, 555] on button "button" at bounding box center [556, 569] width 121 height 69
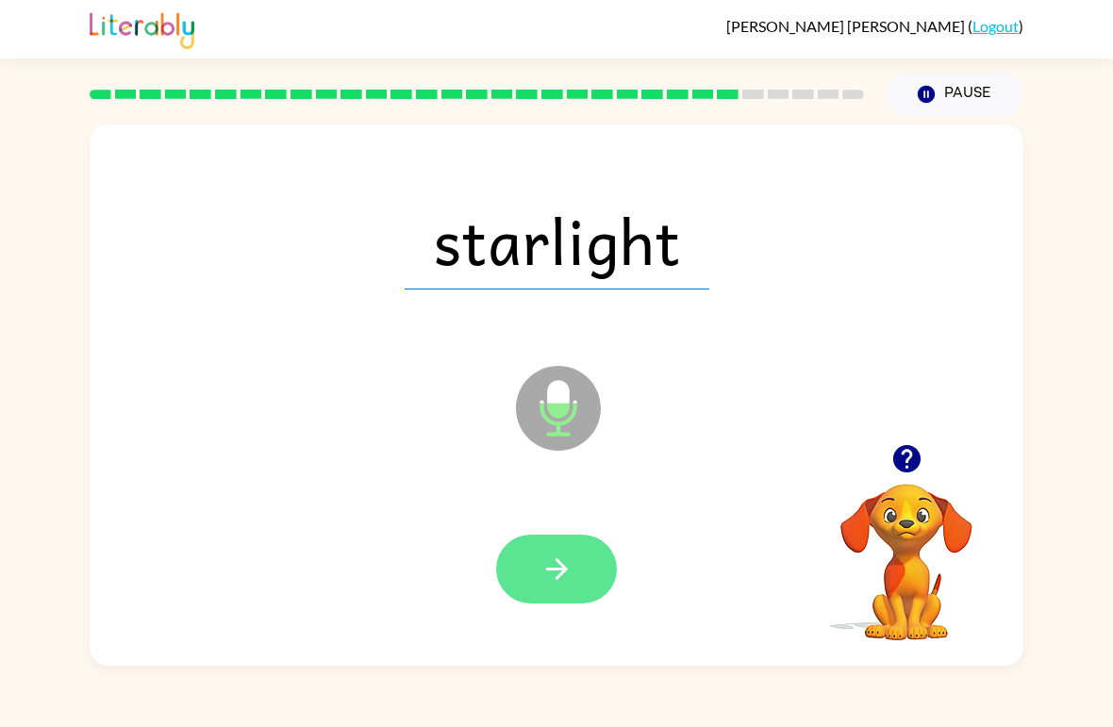
click at [550, 576] on icon "button" at bounding box center [557, 569] width 33 height 33
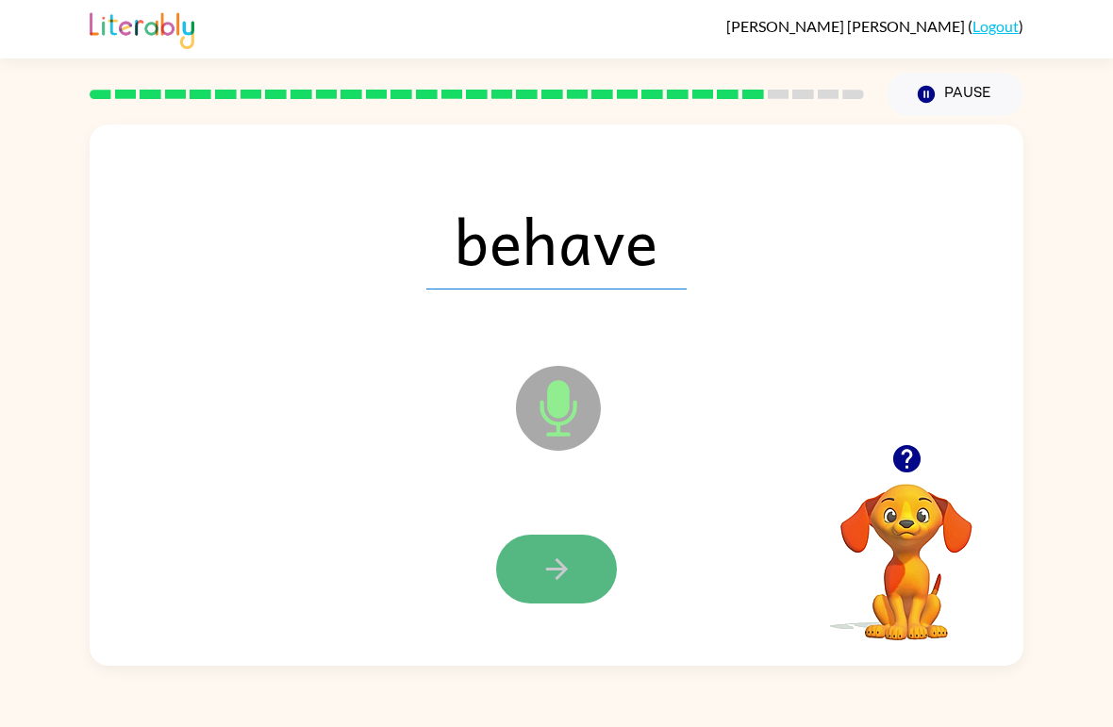
click at [530, 574] on button "button" at bounding box center [556, 569] width 121 height 69
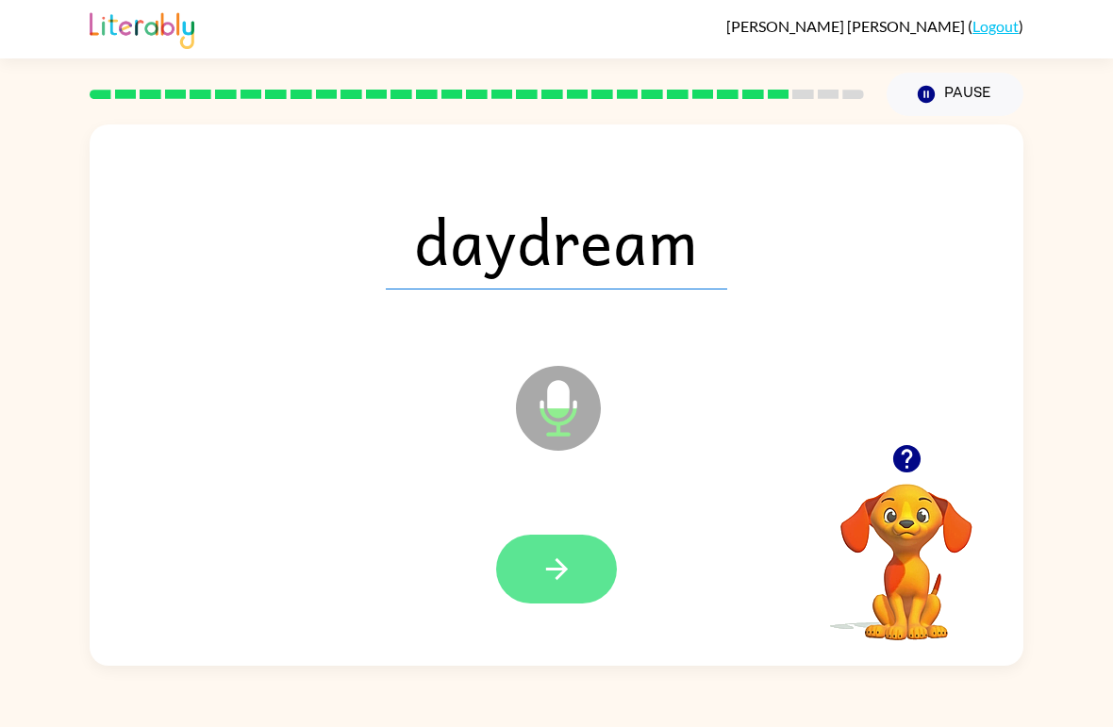
click at [560, 591] on button "button" at bounding box center [556, 569] width 121 height 69
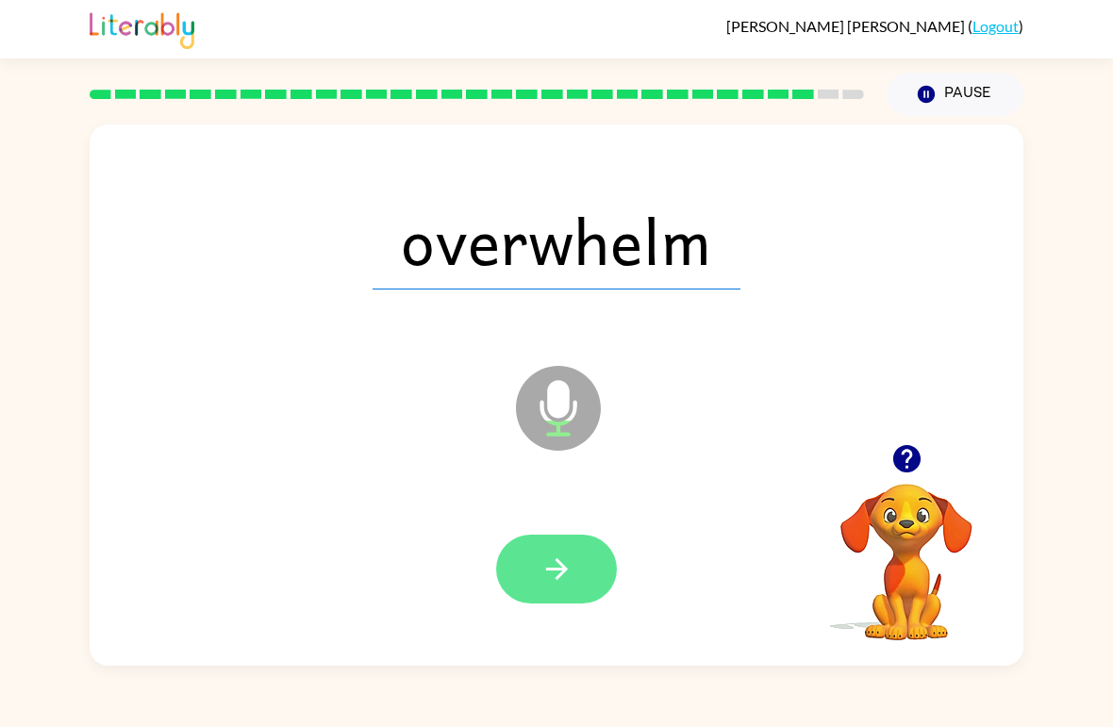
click at [548, 576] on icon "button" at bounding box center [557, 569] width 33 height 33
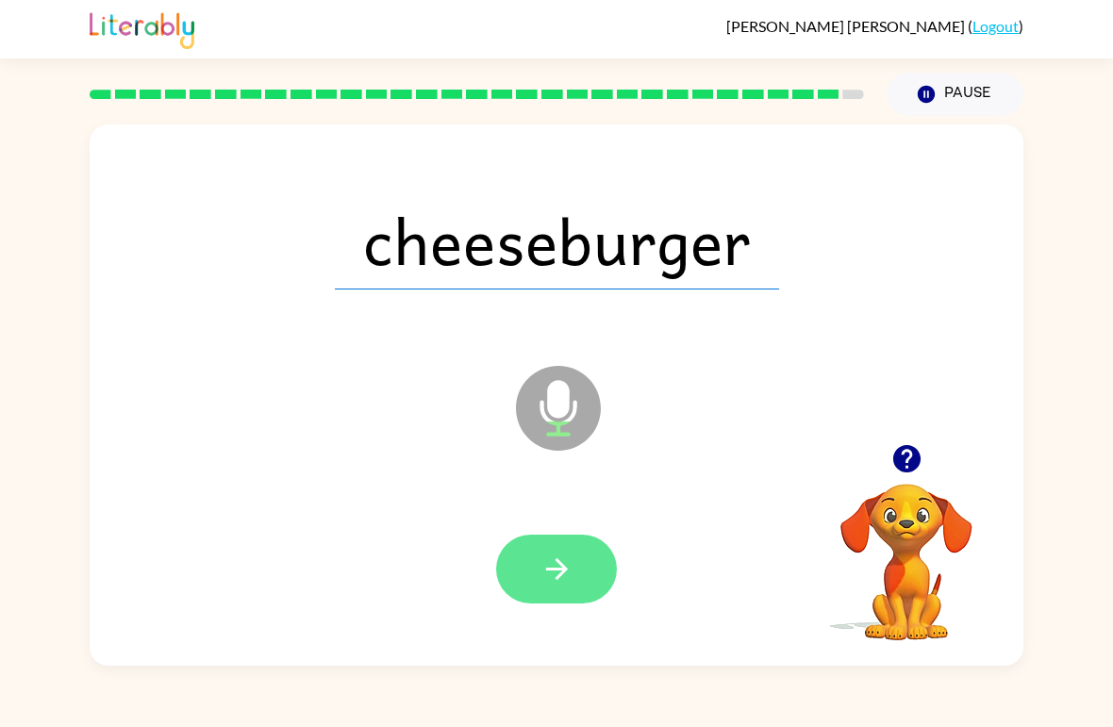
click at [539, 597] on button "button" at bounding box center [556, 569] width 121 height 69
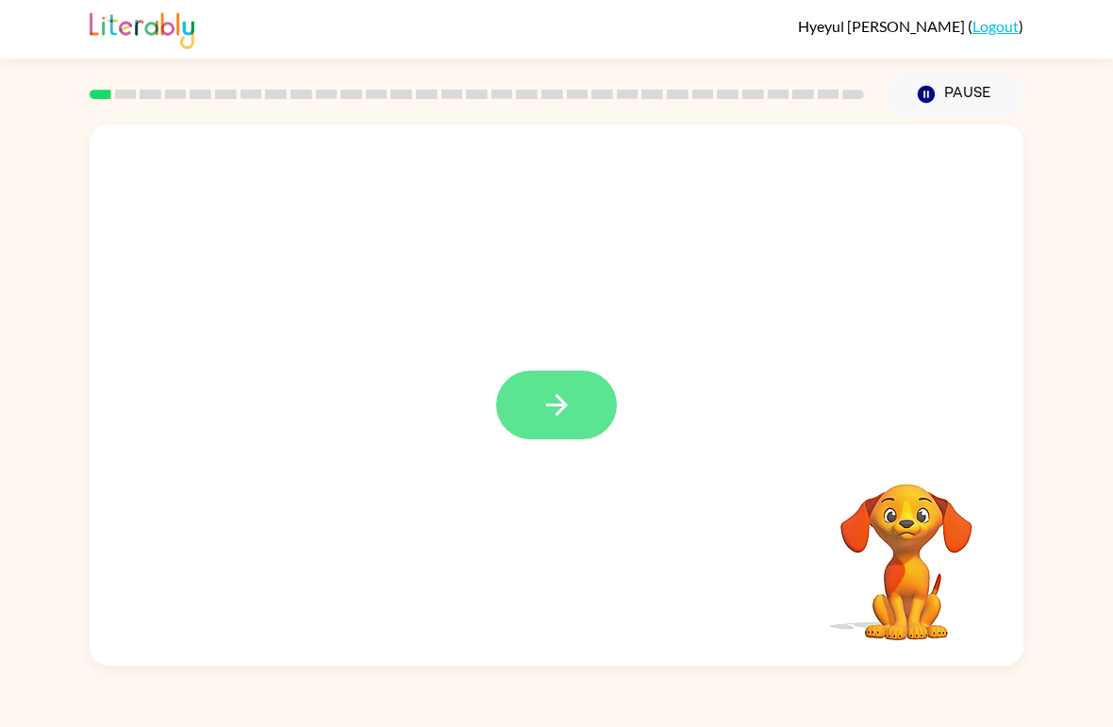
click at [601, 404] on button "button" at bounding box center [556, 405] width 121 height 69
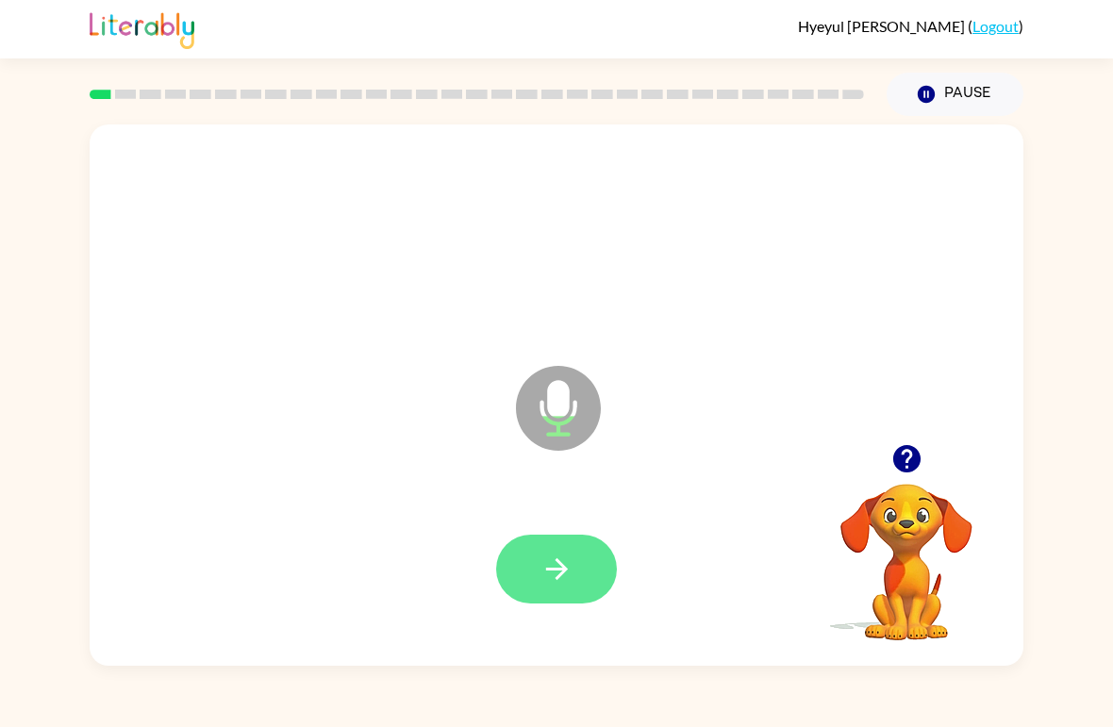
click at [550, 571] on icon "button" at bounding box center [556, 569] width 22 height 22
click at [529, 569] on button "button" at bounding box center [556, 569] width 121 height 69
click at [557, 571] on icon "button" at bounding box center [556, 569] width 22 height 22
click at [581, 576] on button "button" at bounding box center [556, 569] width 121 height 69
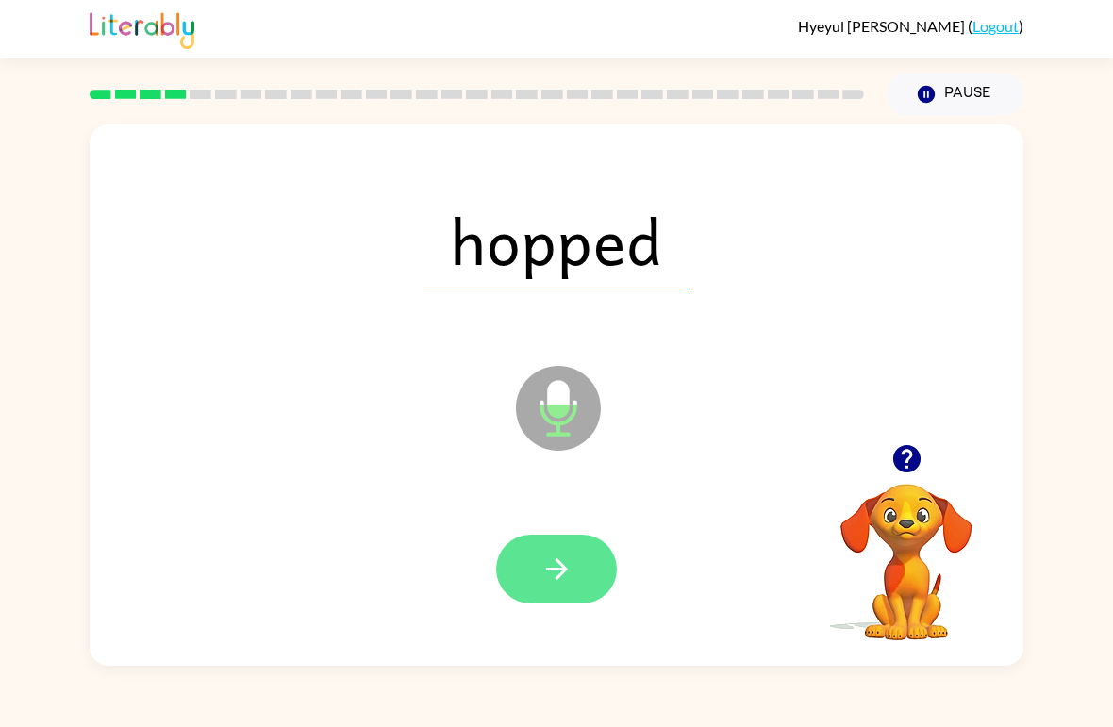
click at [574, 556] on button "button" at bounding box center [556, 569] width 121 height 69
click at [569, 566] on icon "button" at bounding box center [557, 569] width 33 height 33
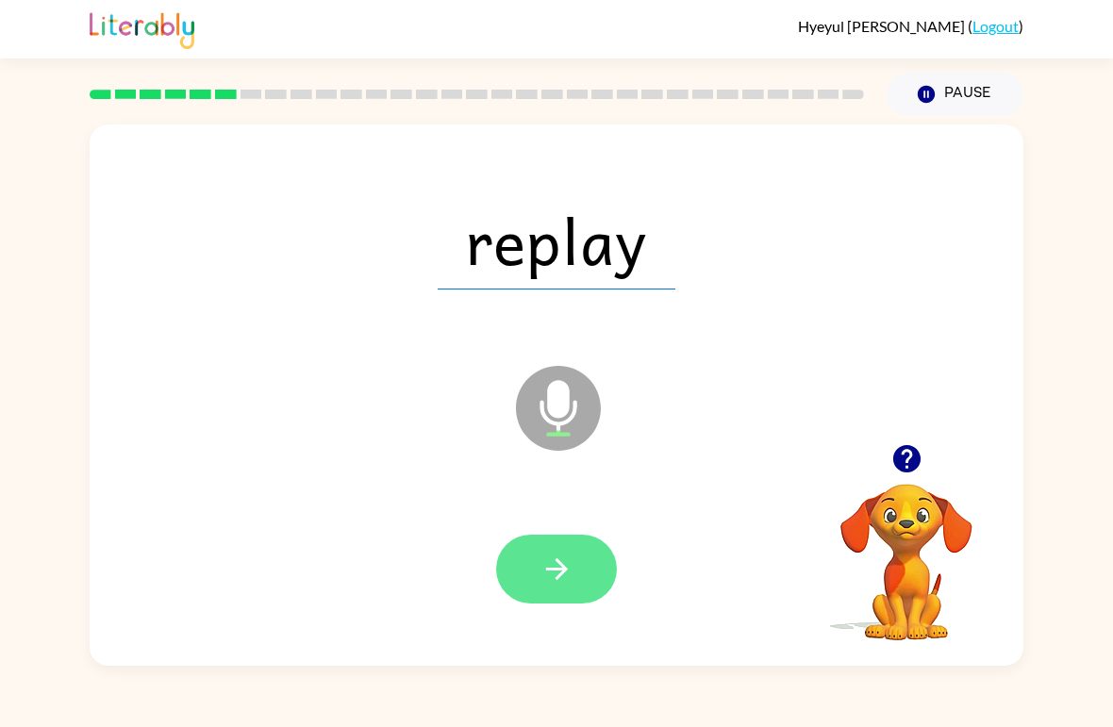
click at [560, 567] on icon "button" at bounding box center [557, 569] width 33 height 33
click at [587, 547] on button "button" at bounding box center [556, 569] width 121 height 69
click at [583, 566] on button "button" at bounding box center [556, 569] width 121 height 69
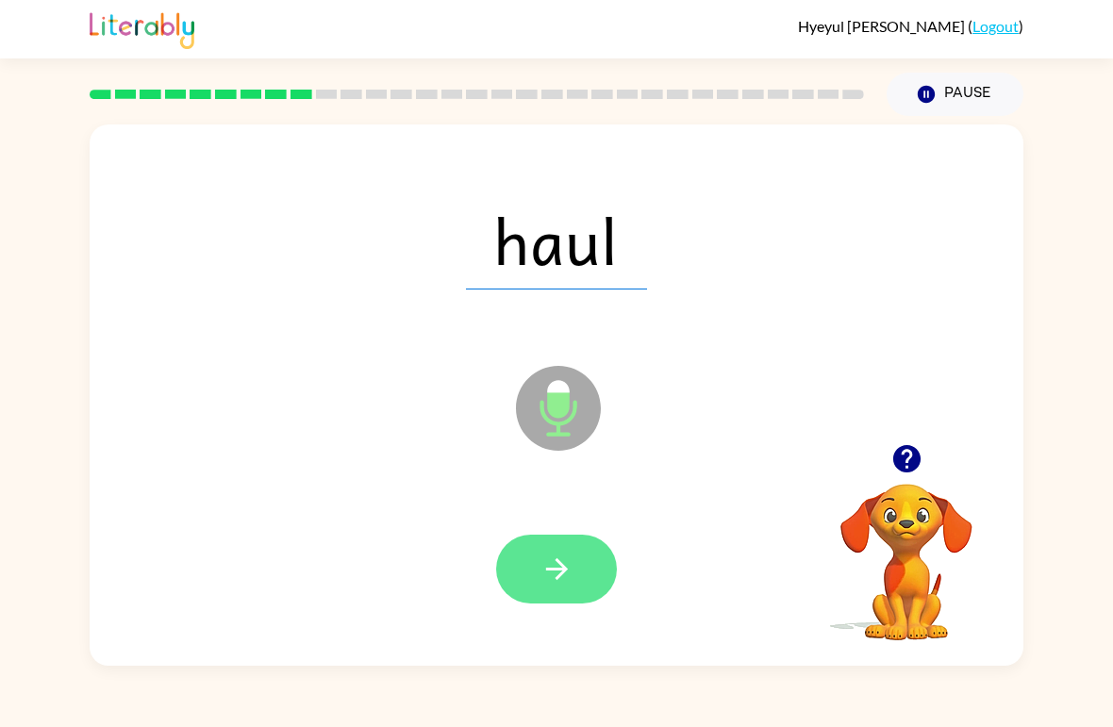
click at [567, 560] on icon "button" at bounding box center [557, 569] width 33 height 33
click at [579, 549] on button "button" at bounding box center [556, 569] width 121 height 69
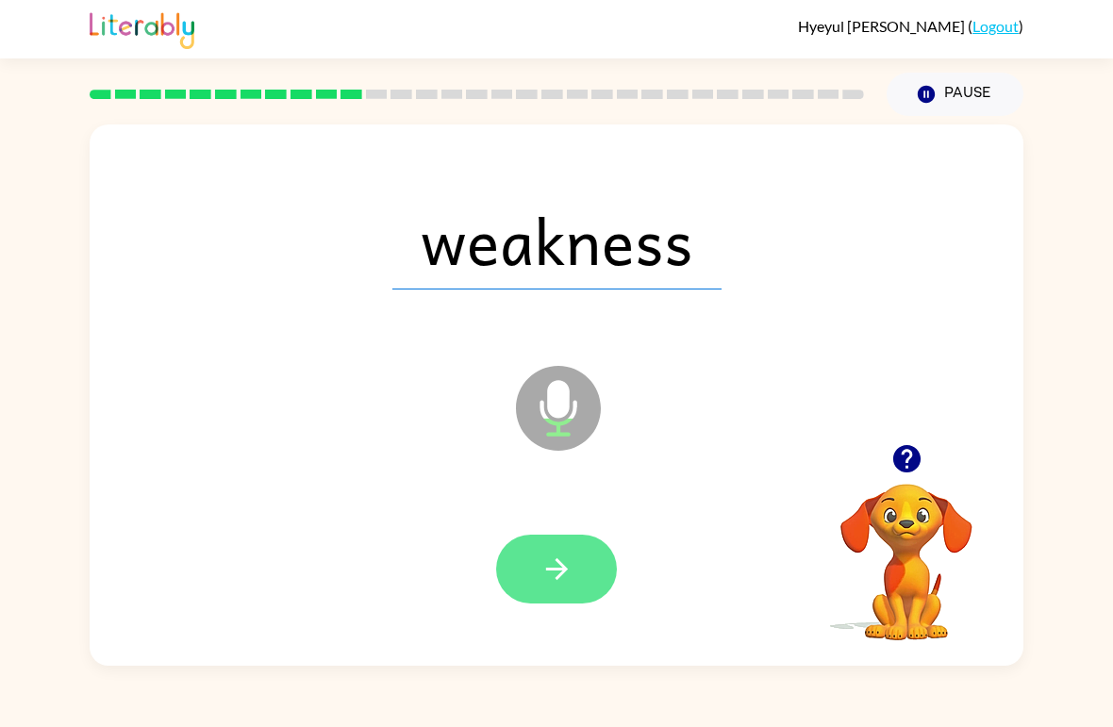
click at [586, 580] on button "button" at bounding box center [556, 569] width 121 height 69
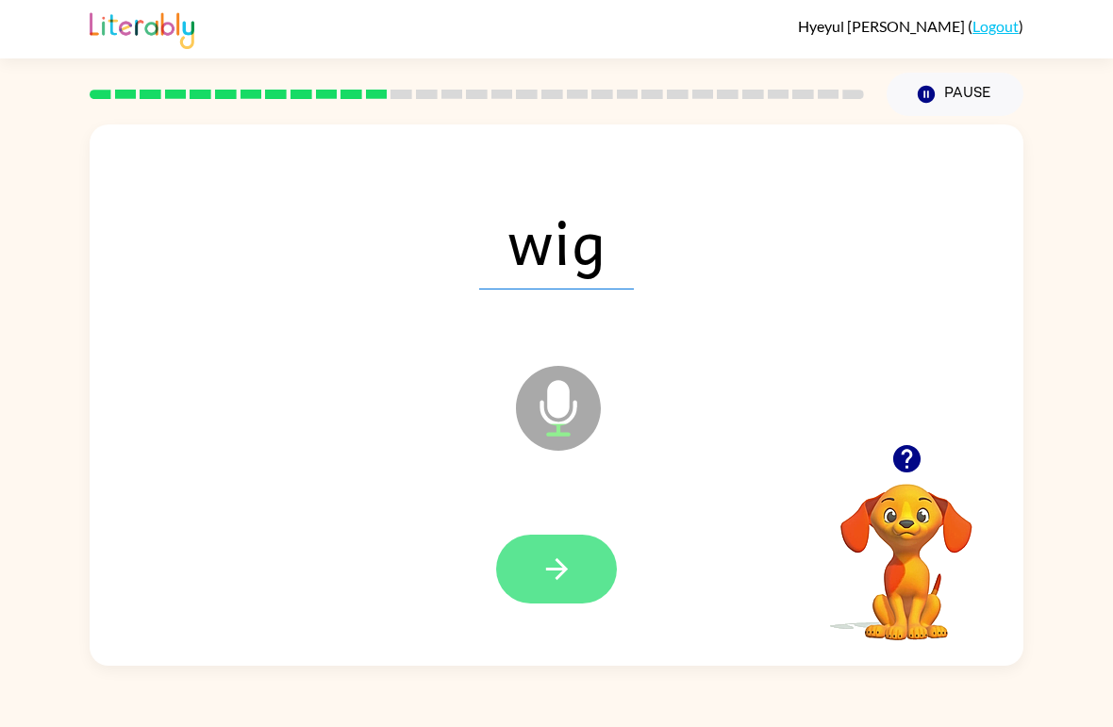
click at [562, 564] on icon "button" at bounding box center [557, 569] width 33 height 33
click at [597, 542] on button "button" at bounding box center [556, 569] width 121 height 69
click at [561, 559] on icon "button" at bounding box center [557, 569] width 33 height 33
click at [597, 541] on button "button" at bounding box center [556, 569] width 121 height 69
click at [588, 536] on button "button" at bounding box center [556, 569] width 121 height 69
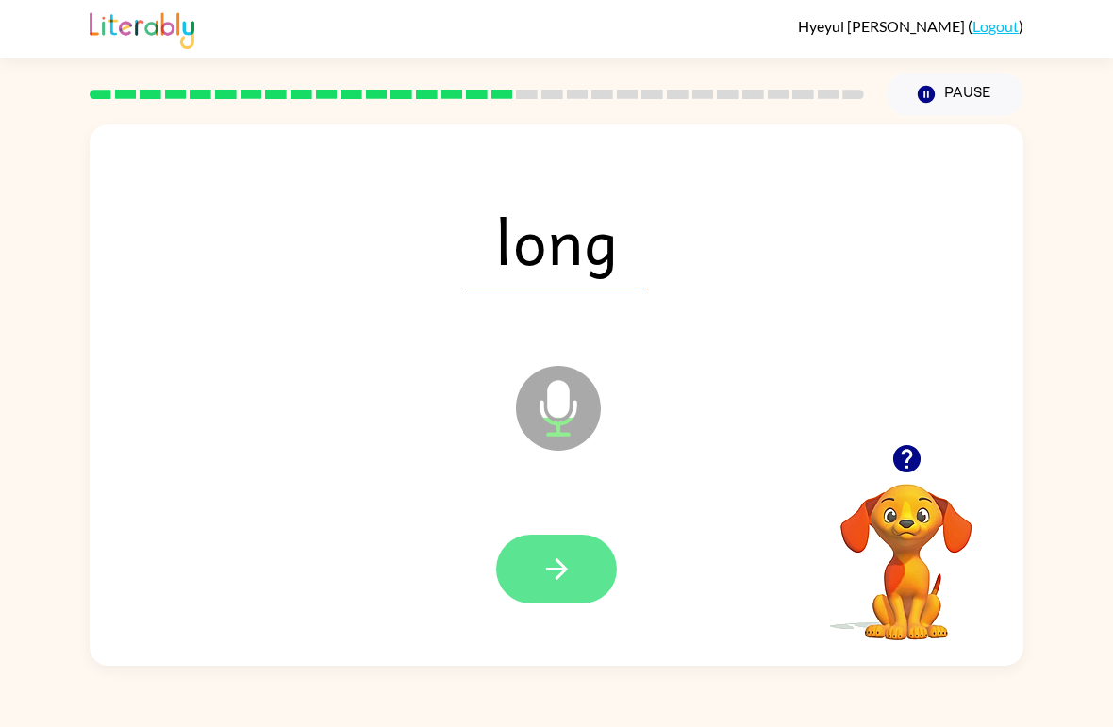
click at [574, 547] on button "button" at bounding box center [556, 569] width 121 height 69
click at [561, 582] on icon "button" at bounding box center [557, 569] width 33 height 33
click at [581, 577] on button "button" at bounding box center [556, 569] width 121 height 69
click at [561, 557] on icon "button" at bounding box center [557, 569] width 33 height 33
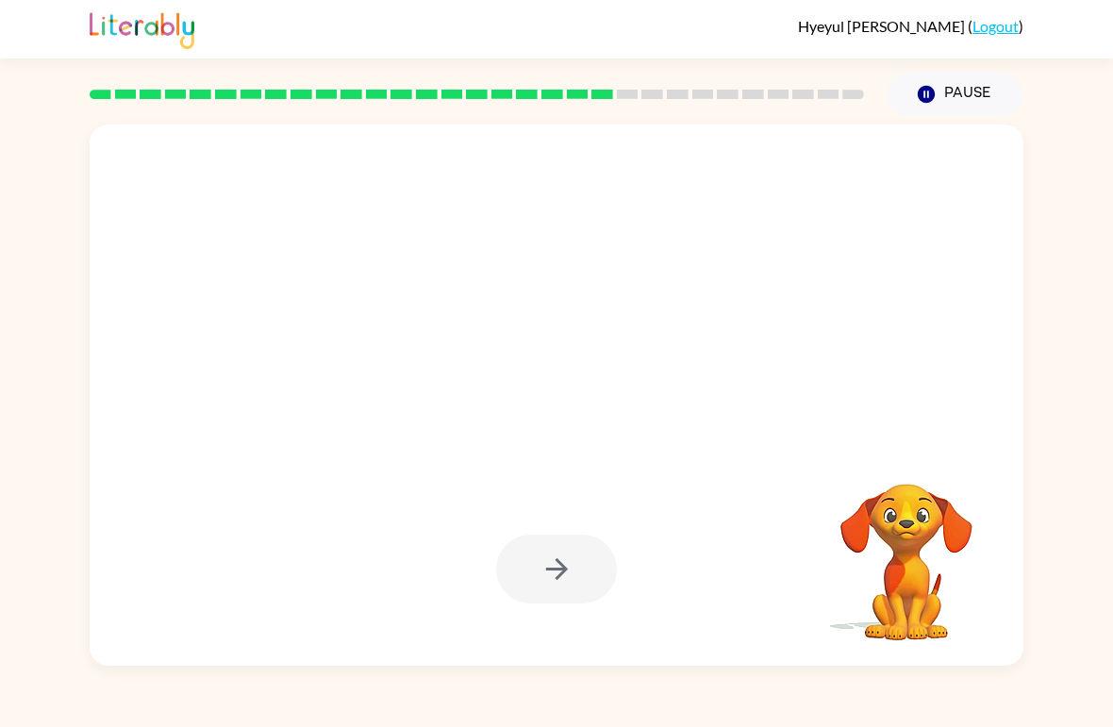
click at [572, 576] on div at bounding box center [556, 569] width 121 height 69
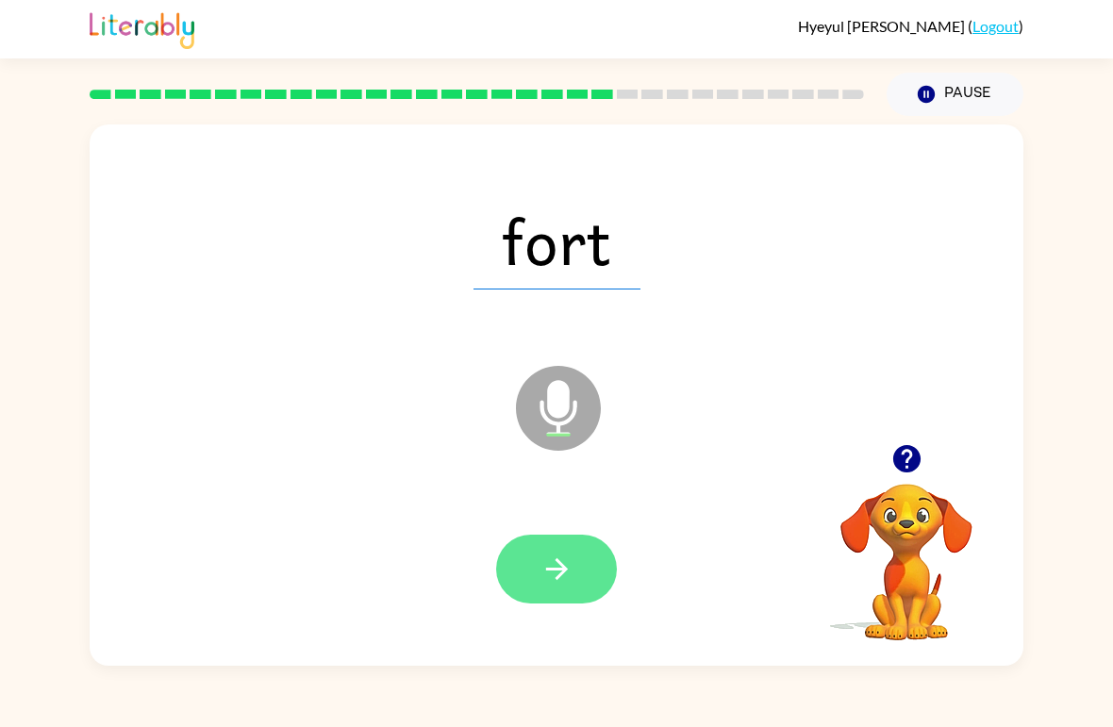
click at [569, 563] on icon "button" at bounding box center [557, 569] width 33 height 33
click at [552, 567] on icon "button" at bounding box center [557, 569] width 33 height 33
click at [558, 565] on icon "button" at bounding box center [557, 569] width 33 height 33
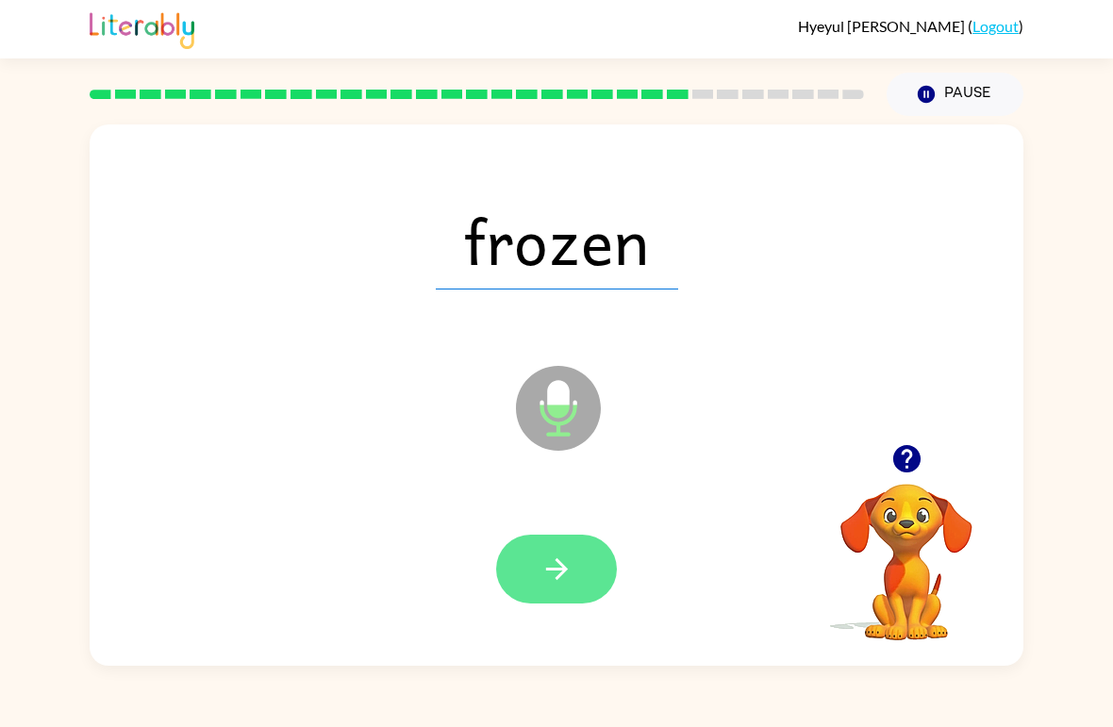
click at [563, 554] on icon "button" at bounding box center [557, 569] width 33 height 33
click at [568, 557] on icon "button" at bounding box center [557, 569] width 33 height 33
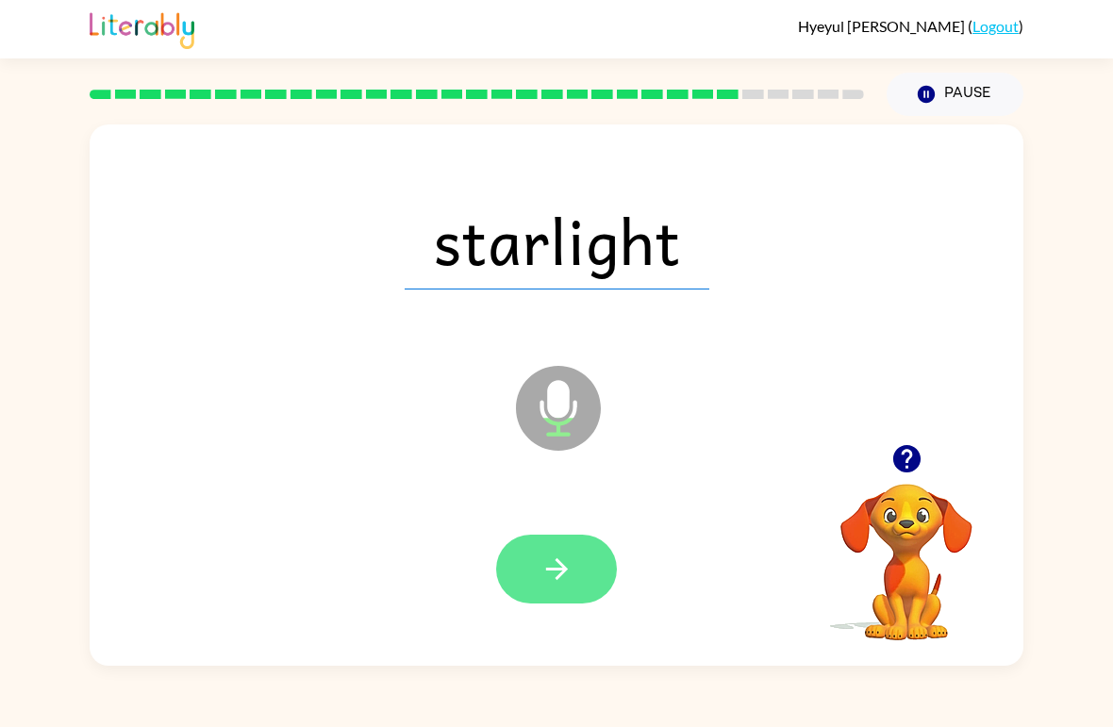
click at [577, 553] on button "button" at bounding box center [556, 569] width 121 height 69
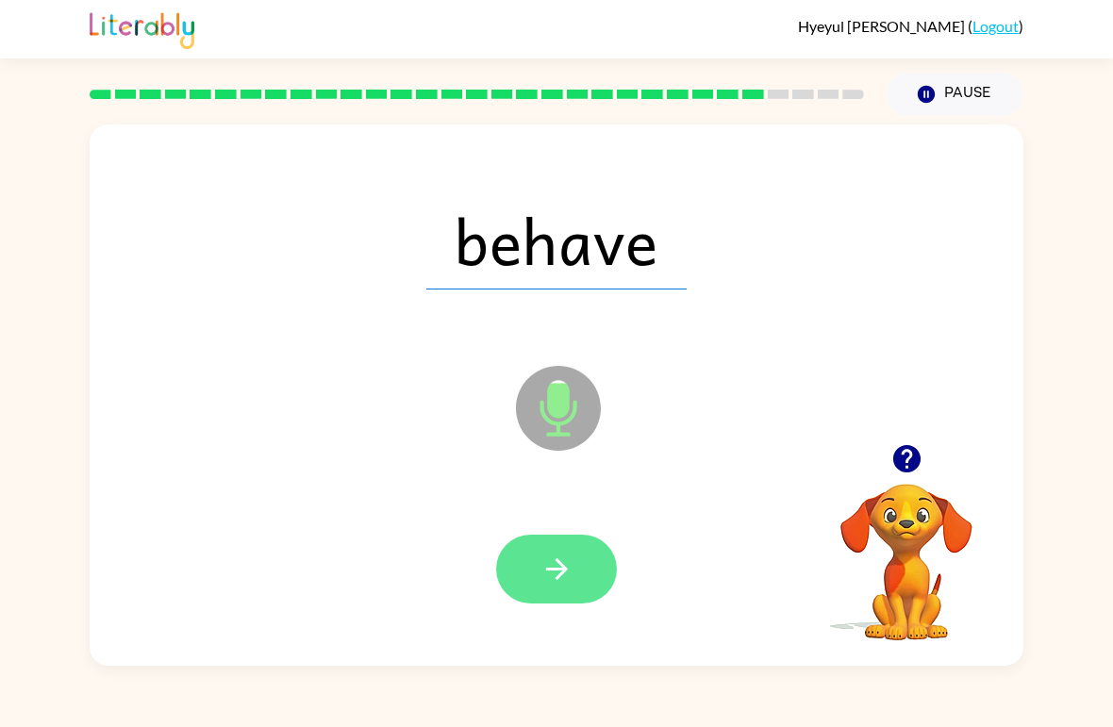
click at [575, 542] on button "button" at bounding box center [556, 569] width 121 height 69
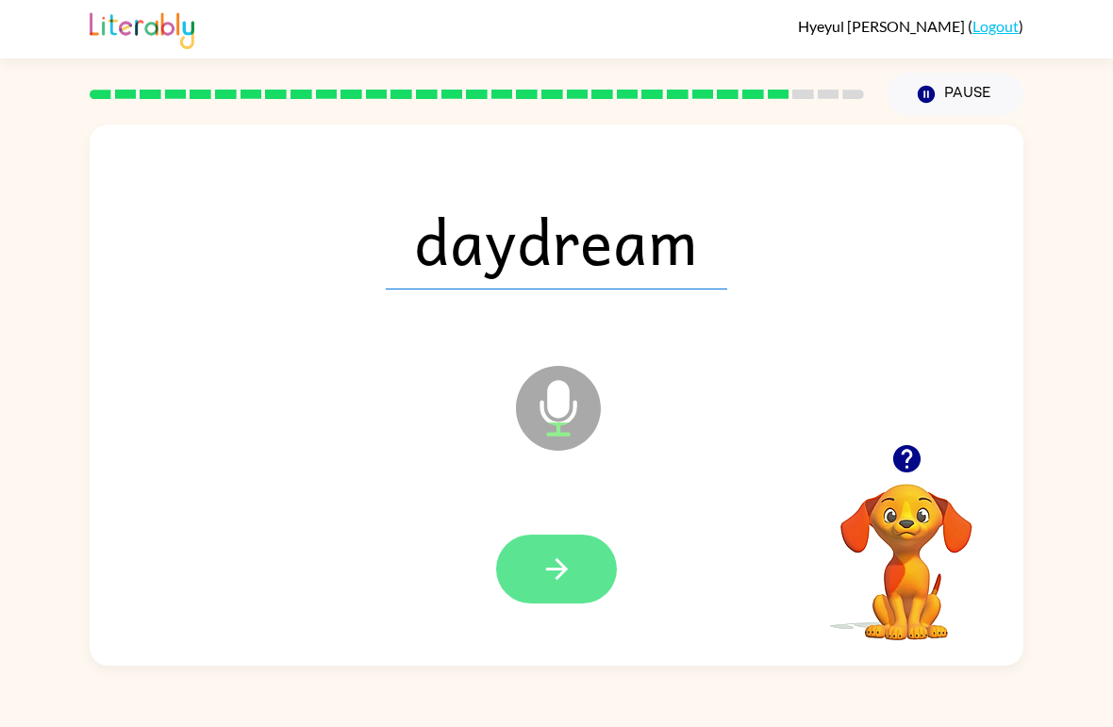
click at [569, 555] on icon "button" at bounding box center [557, 569] width 33 height 33
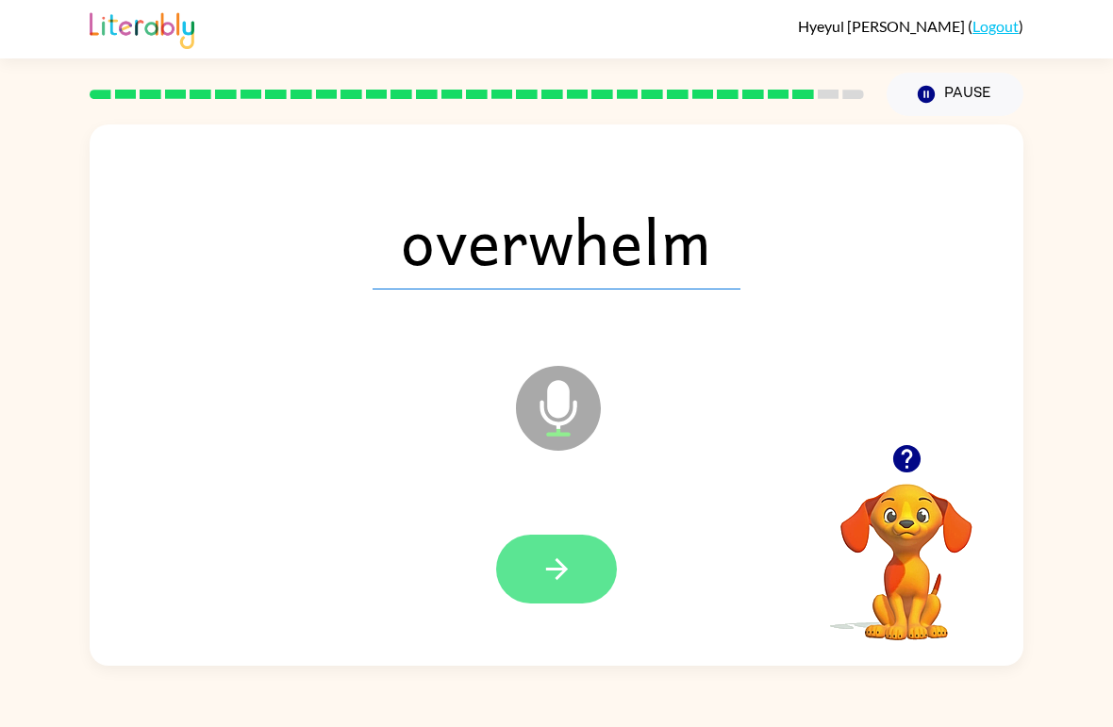
click at [561, 554] on icon "button" at bounding box center [557, 569] width 33 height 33
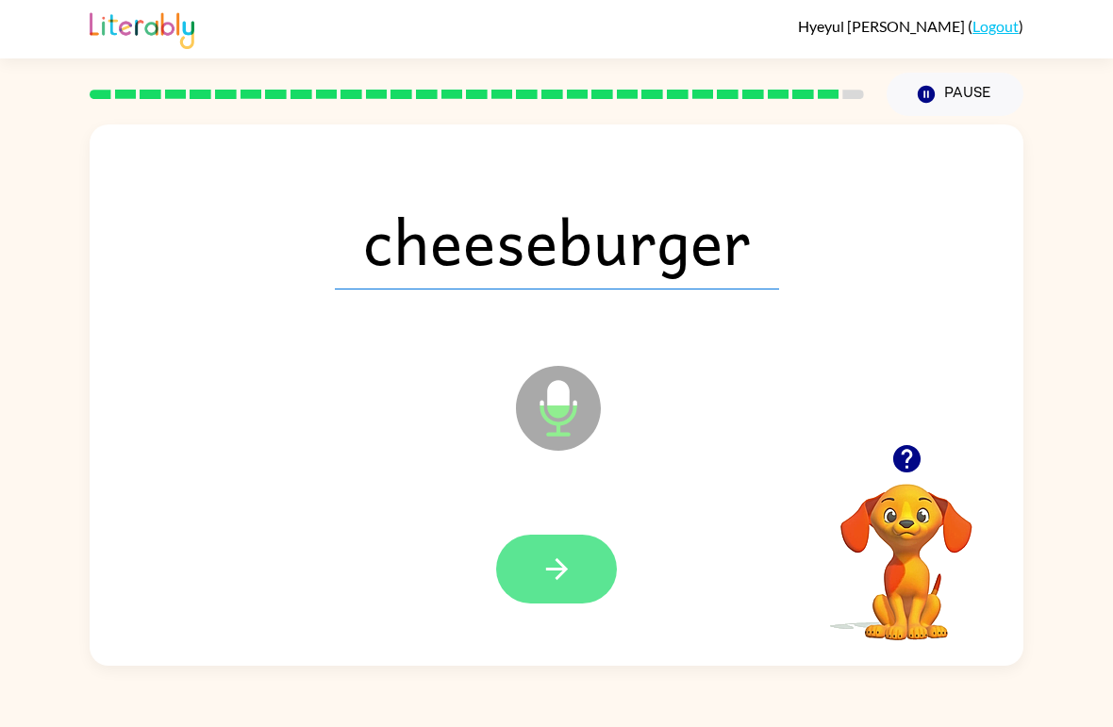
click at [563, 559] on icon "button" at bounding box center [557, 569] width 33 height 33
